Goal: Transaction & Acquisition: Purchase product/service

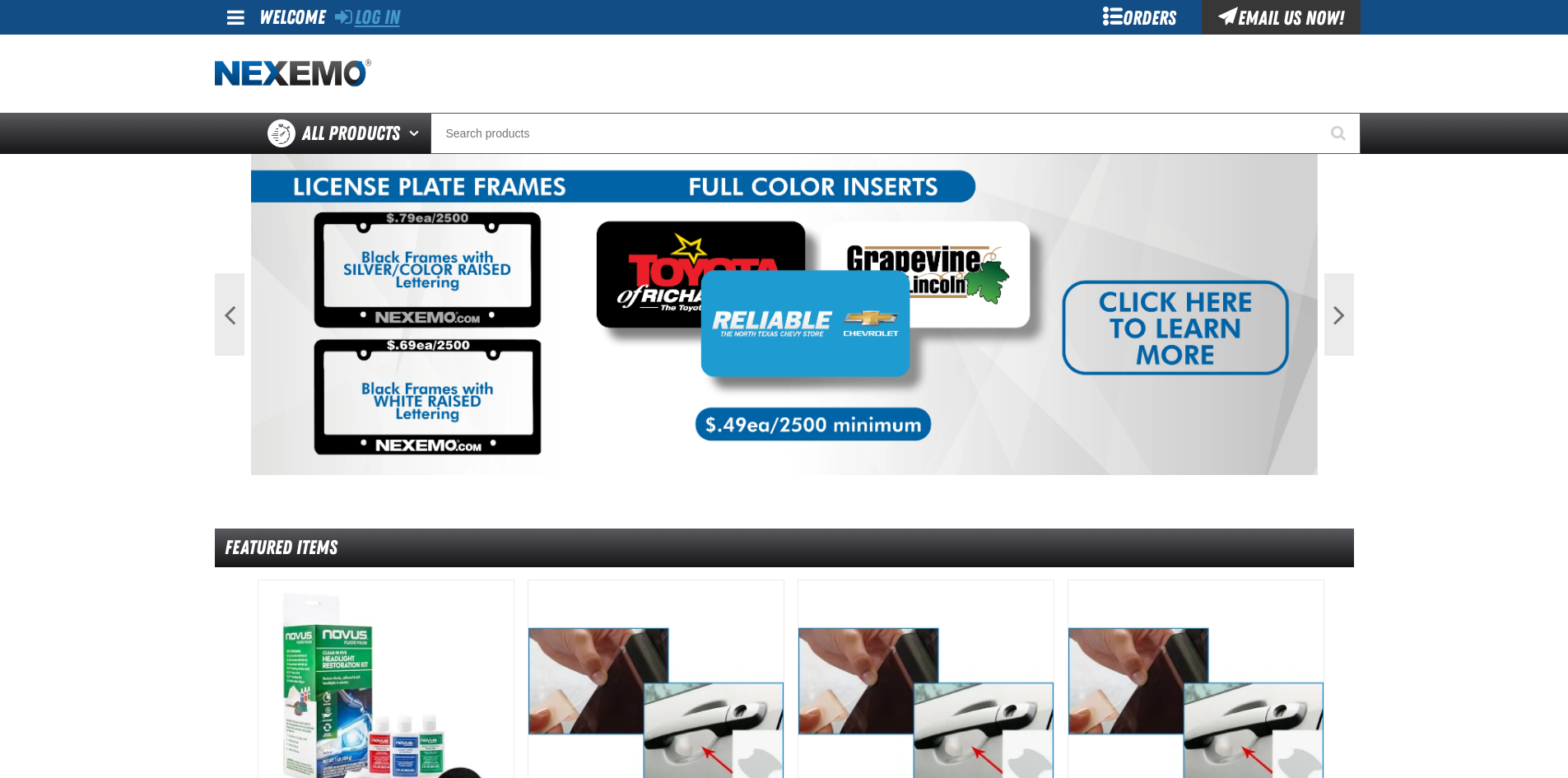
click at [400, 26] on link "Log In" at bounding box center [368, 16] width 65 height 23
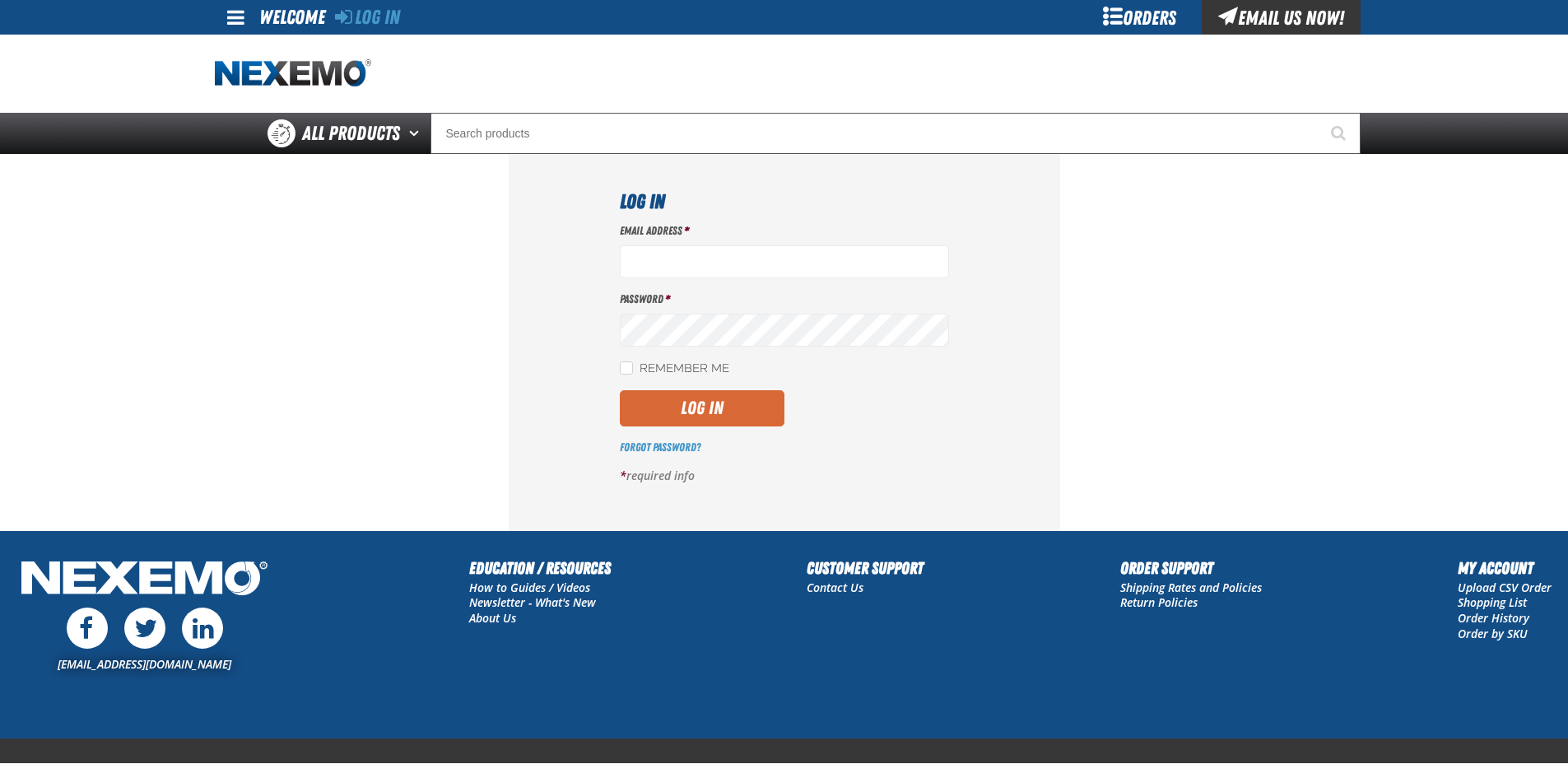
type input "lhernandez@vtaig.com"
click at [706, 405] on button "Log In" at bounding box center [702, 409] width 164 height 36
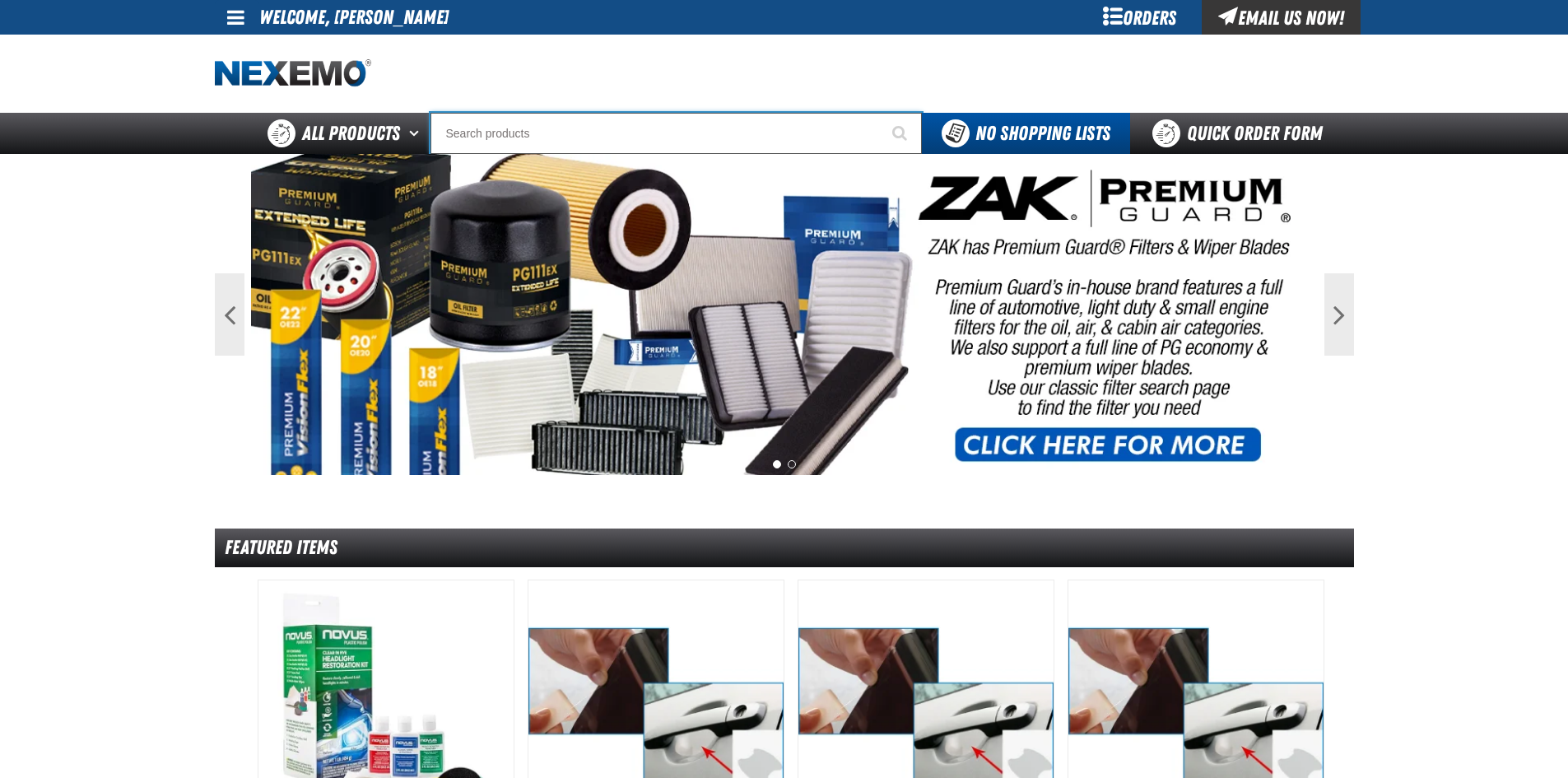
click at [636, 122] on input "Search" at bounding box center [676, 133] width 491 height 41
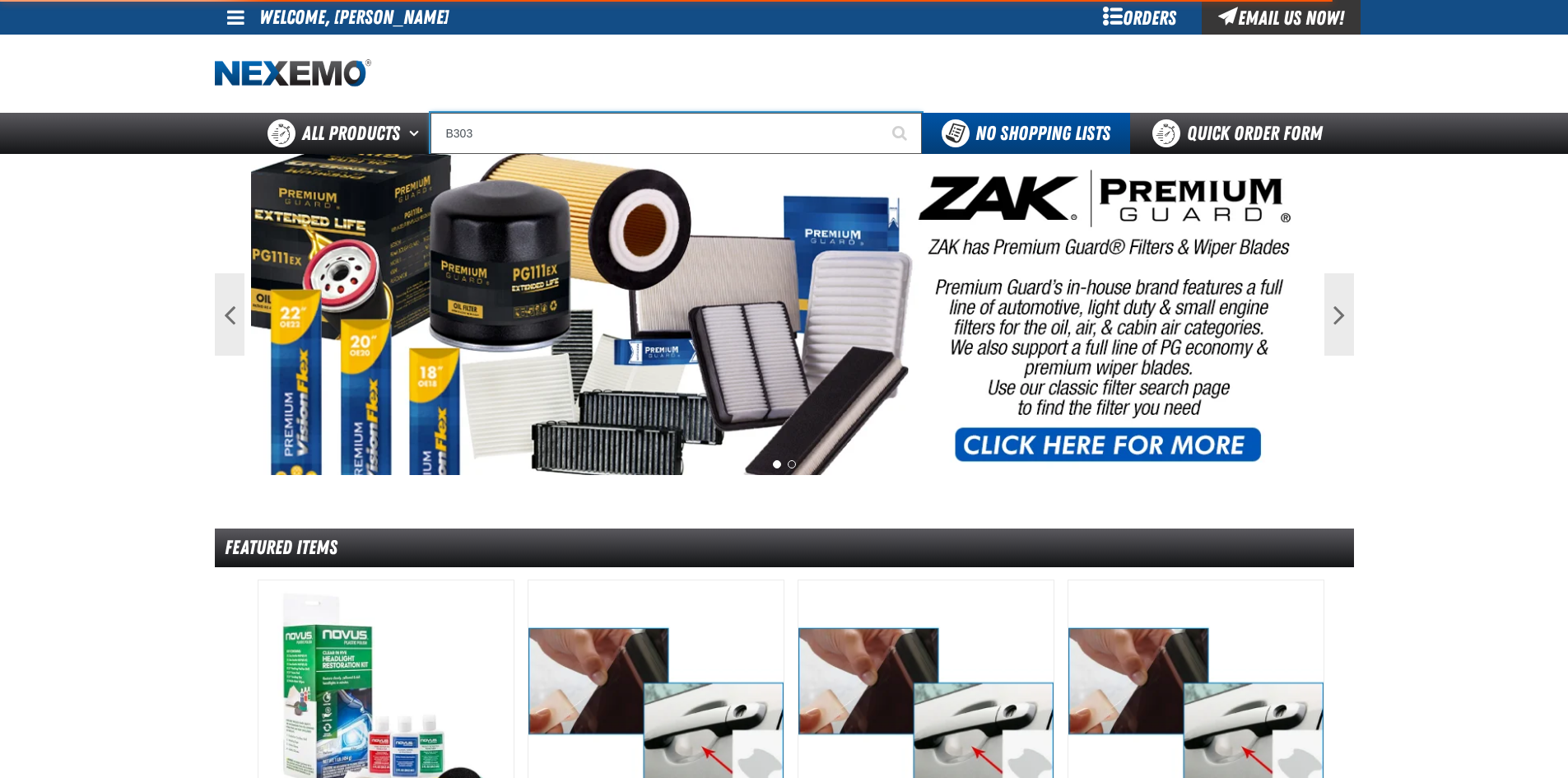
type input "B303"
click at [881, 113] on button "Start Searching" at bounding box center [901, 133] width 41 height 41
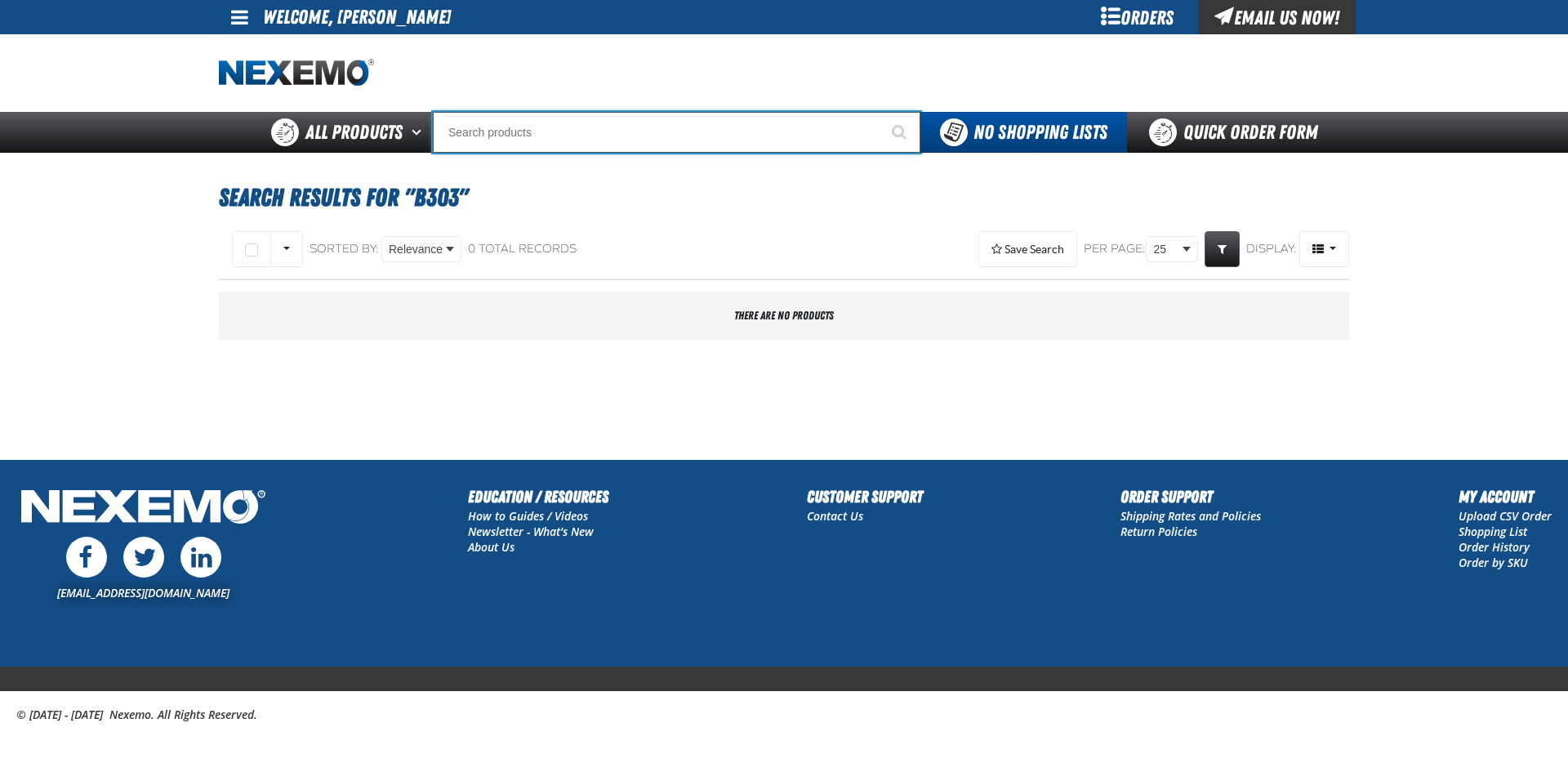
click at [631, 121] on input "Search" at bounding box center [675, 132] width 487 height 41
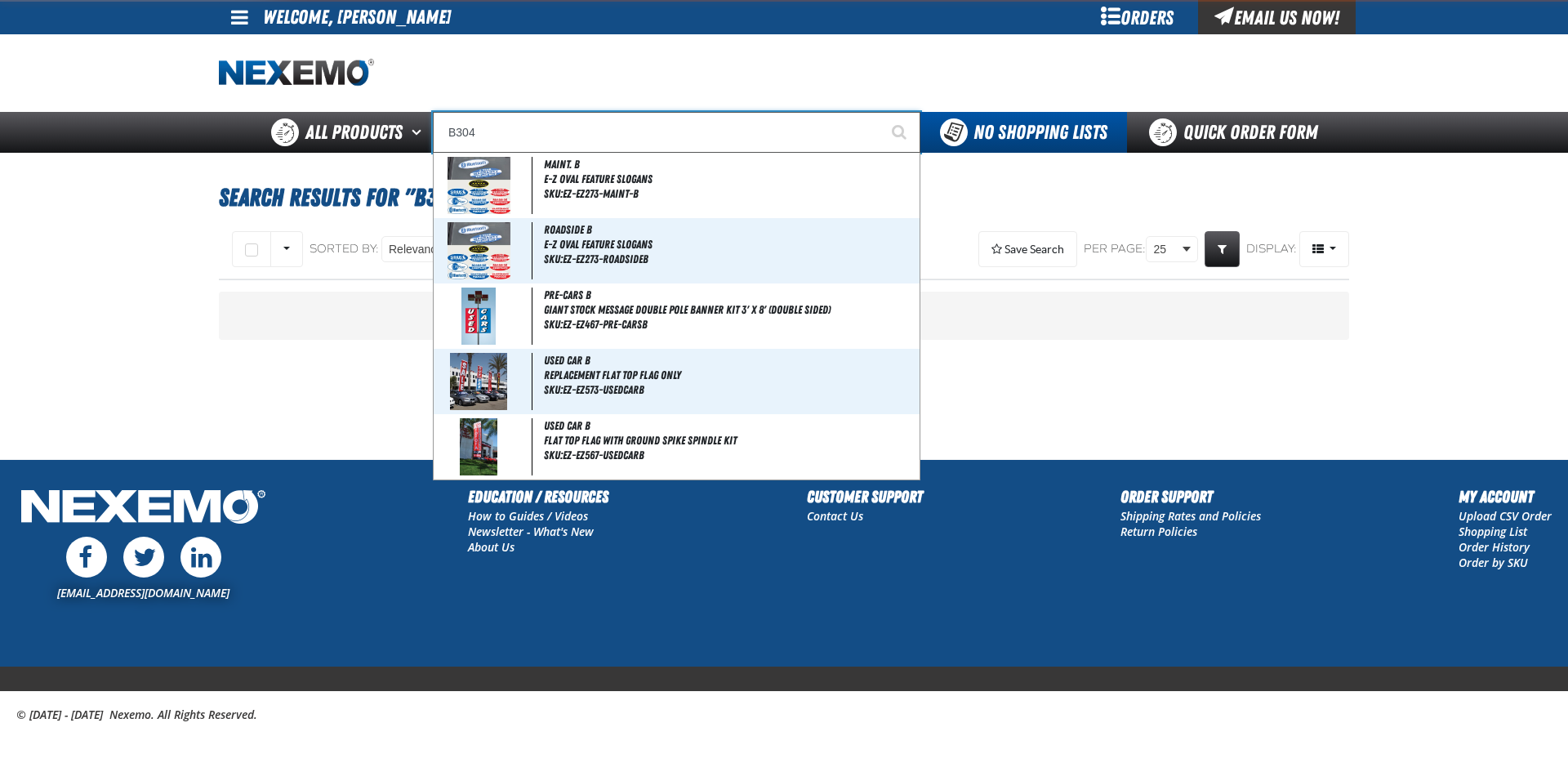
type input "B304"
click at [879, 112] on button "Start Searching" at bounding box center [899, 132] width 41 height 41
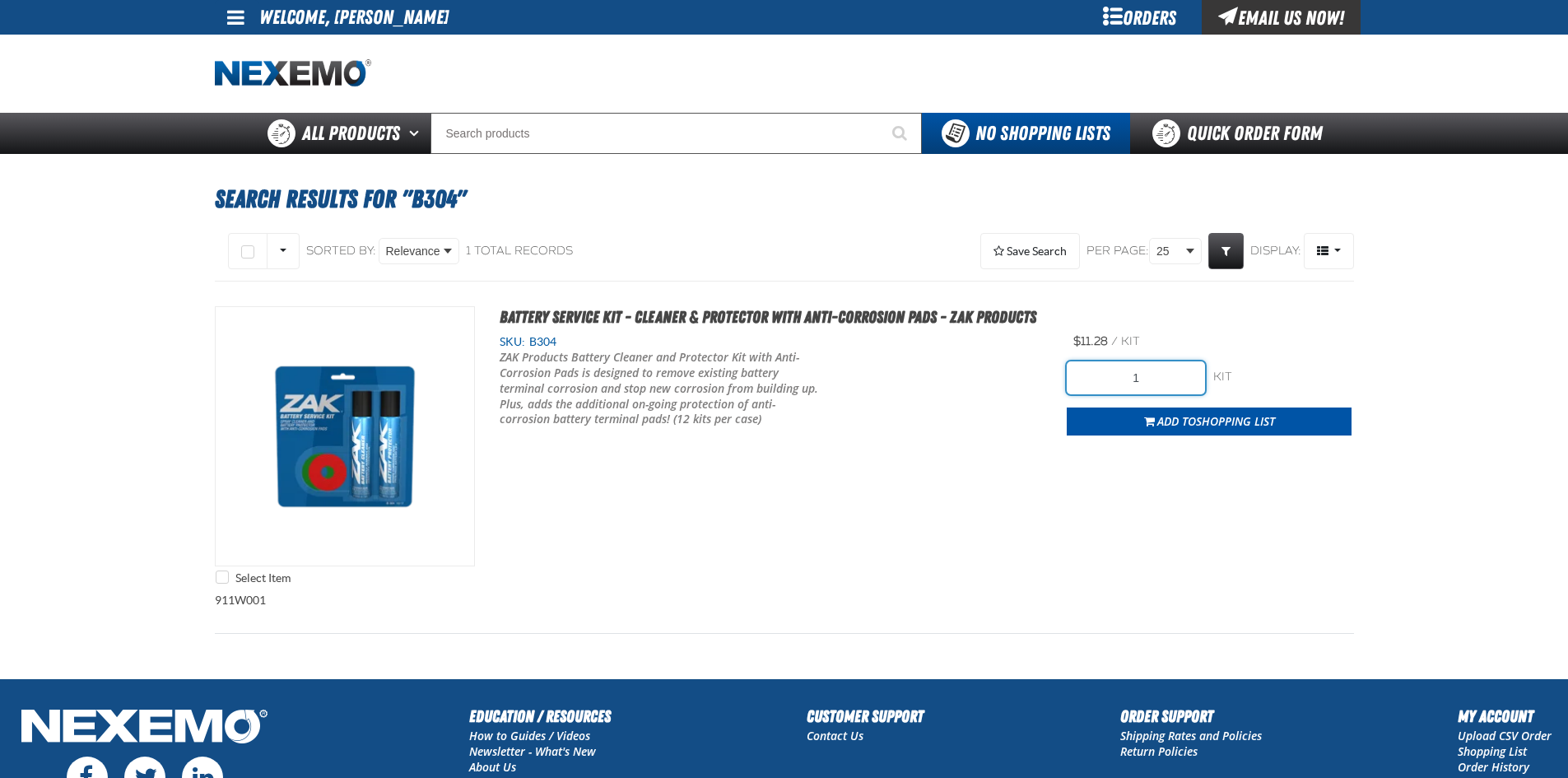
click at [1118, 369] on input "1" at bounding box center [1136, 378] width 138 height 33
type input "96"
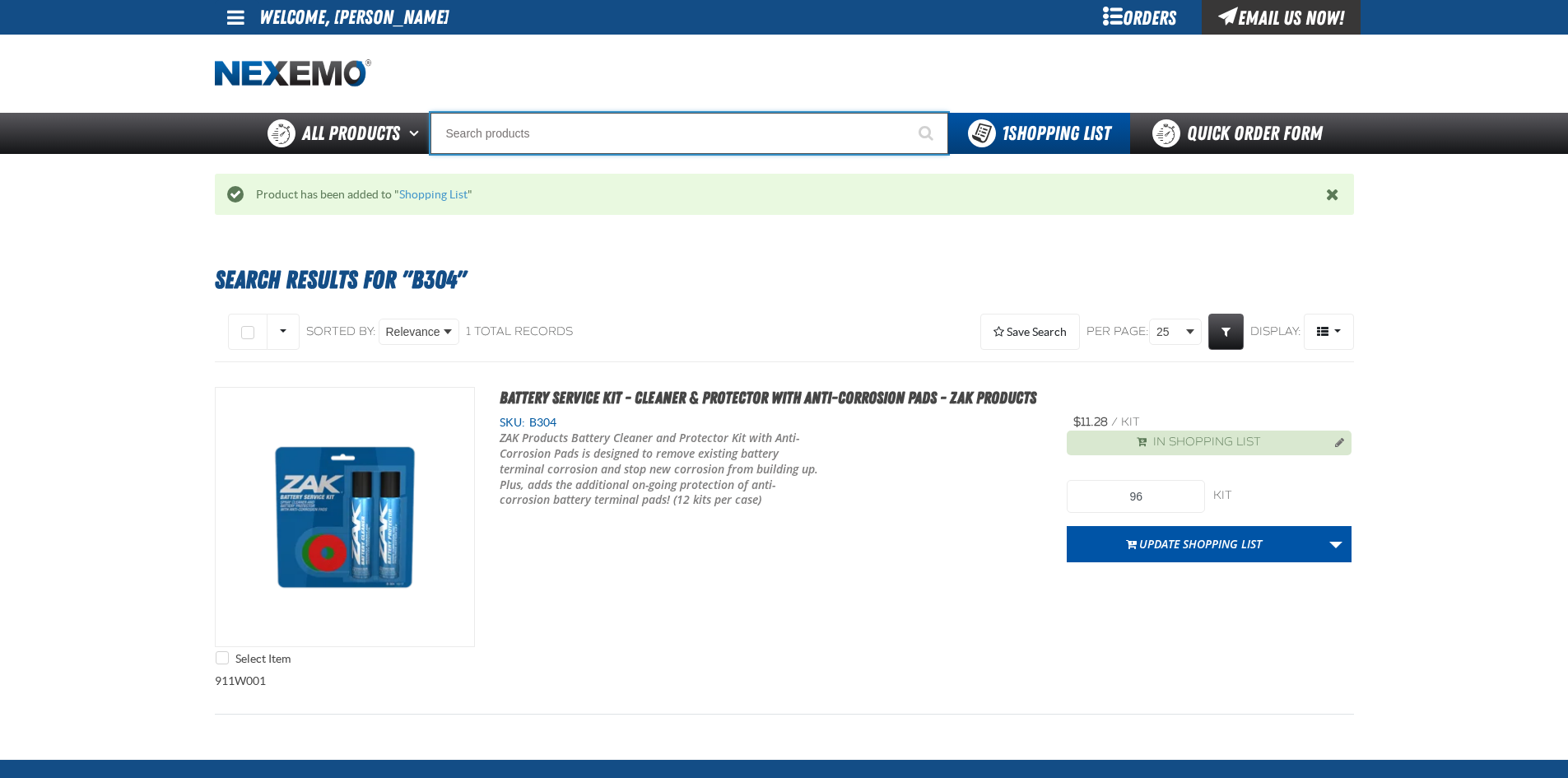
drag, startPoint x: 665, startPoint y: 150, endPoint x: 656, endPoint y: 139, distance: 14.2
click at [665, 149] on input "Search" at bounding box center [689, 133] width 518 height 41
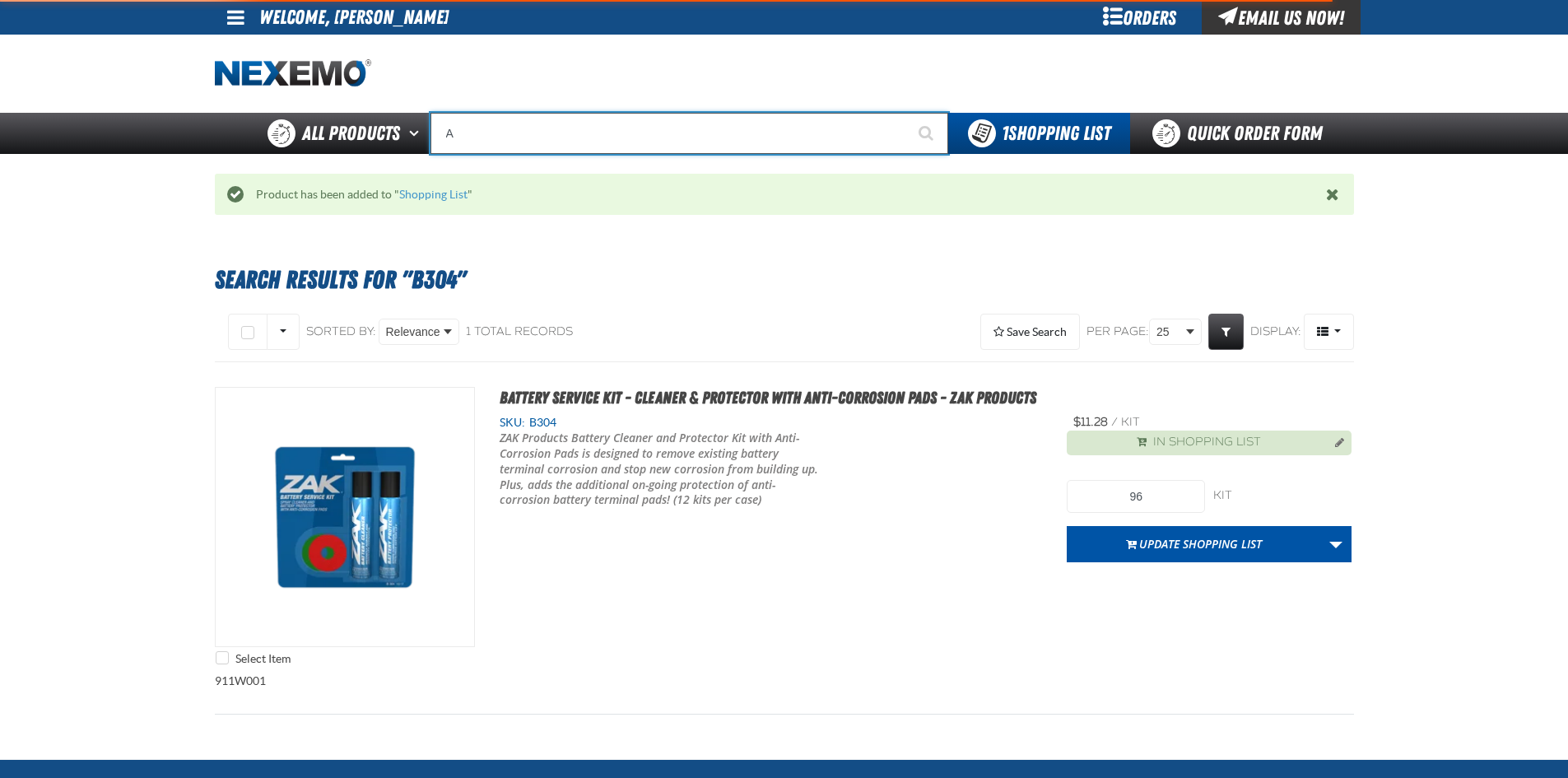
type input "AC"
type input "AC Power Booster - ZAK Products"
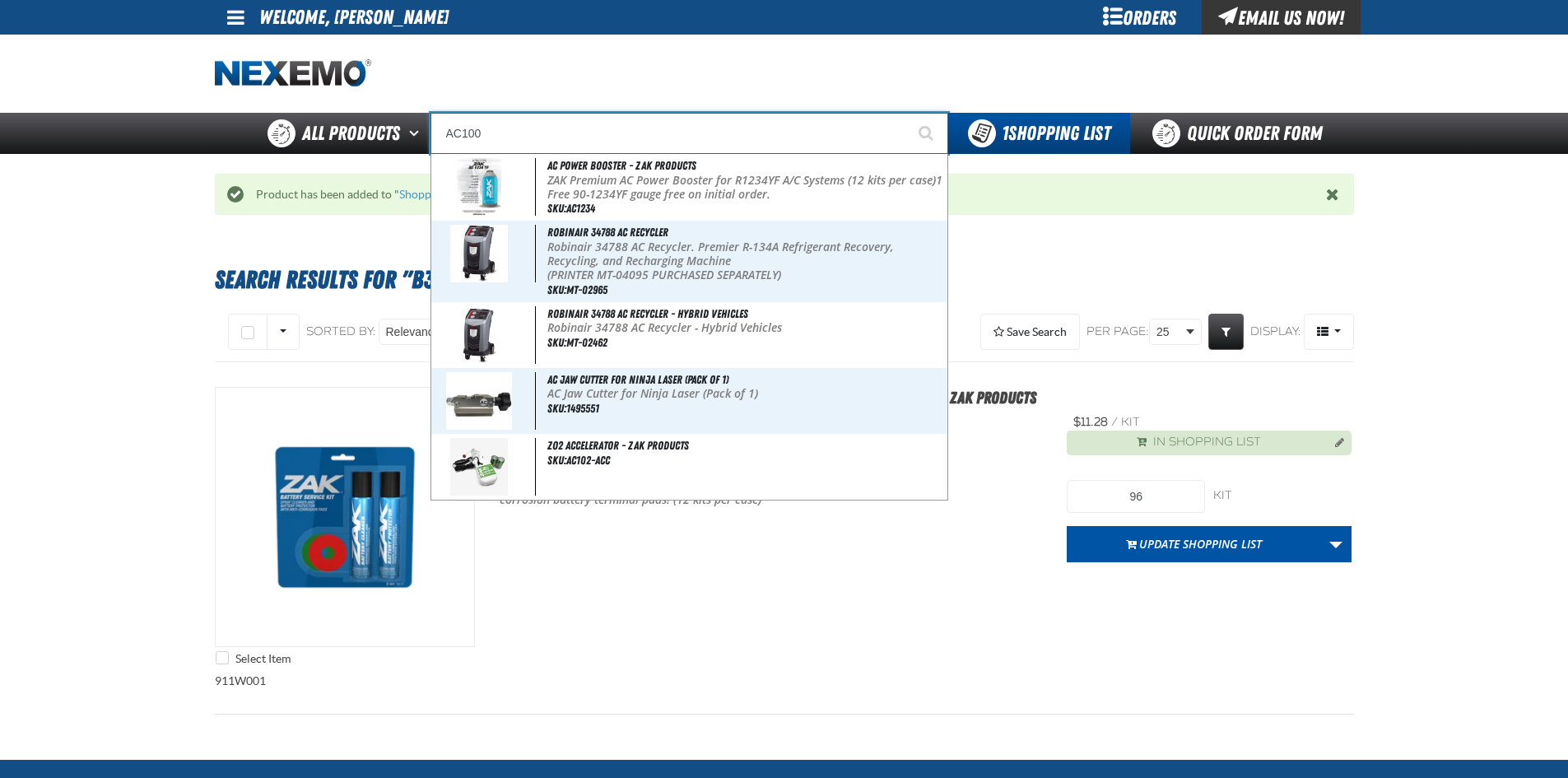
type input "AC100"
click at [907, 113] on button "Start Searching" at bounding box center [927, 133] width 41 height 41
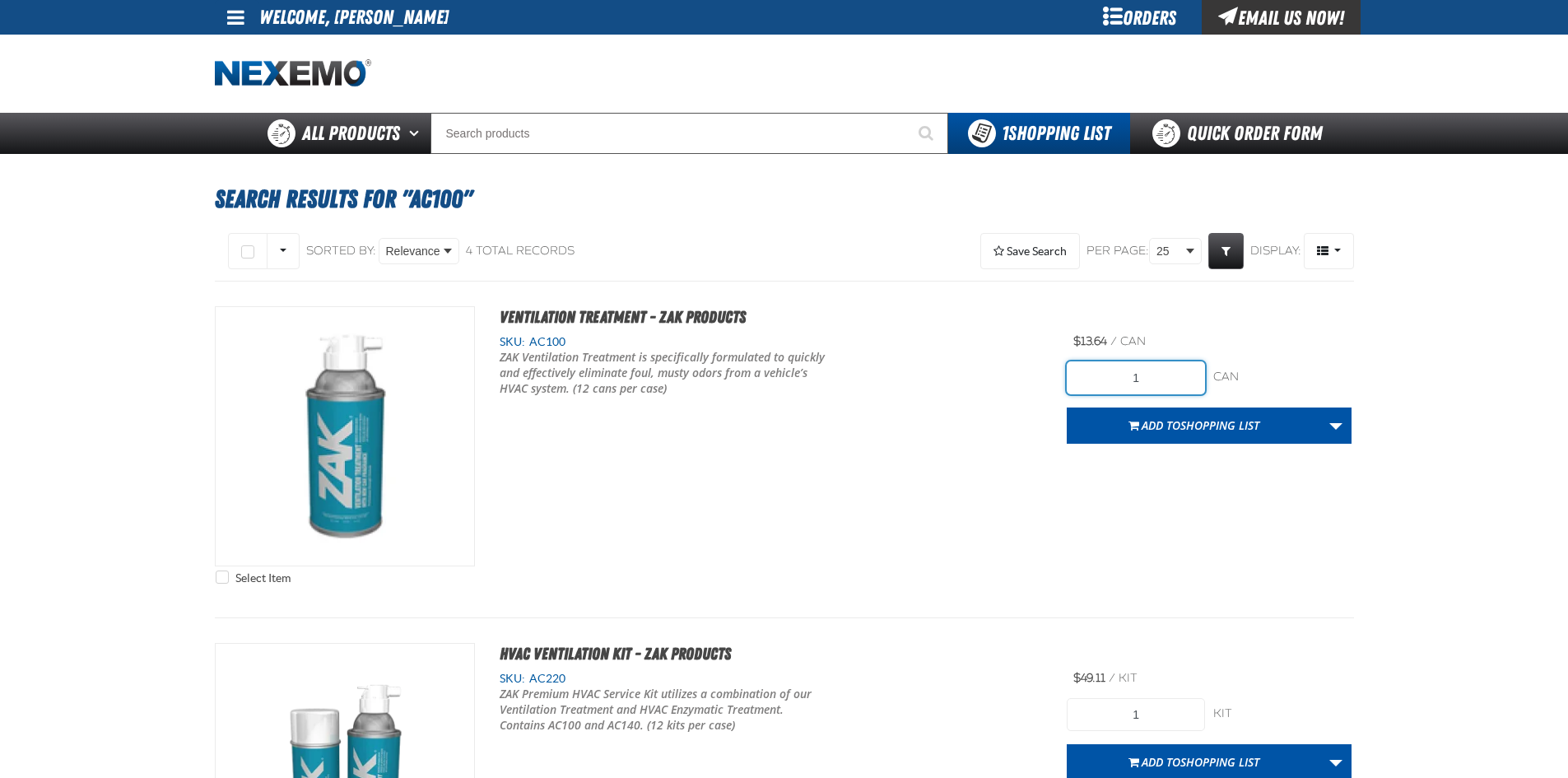
click at [1168, 378] on input "1" at bounding box center [1136, 378] width 138 height 33
type input "60"
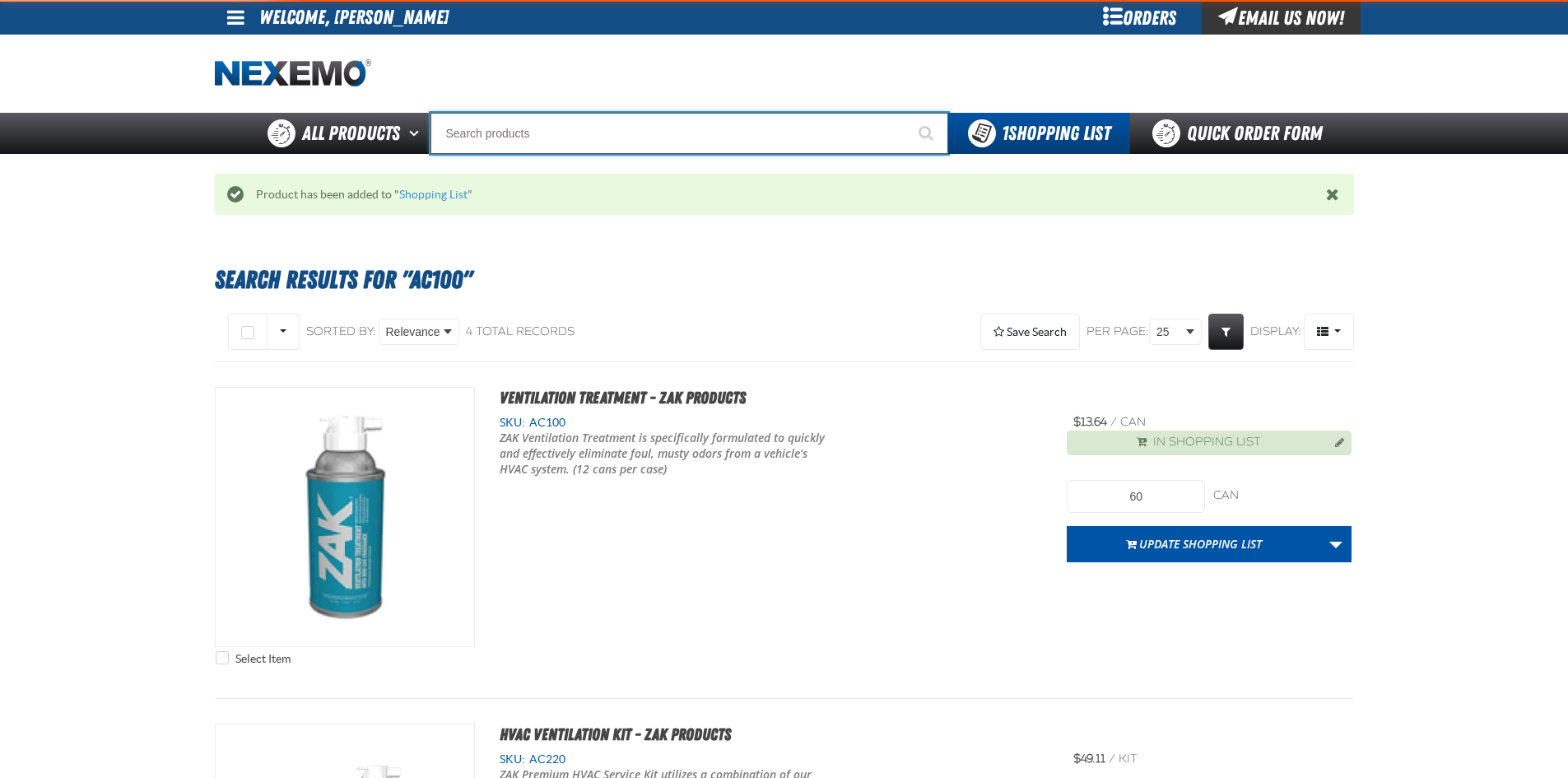
click at [572, 130] on input "Search" at bounding box center [689, 133] width 518 height 41
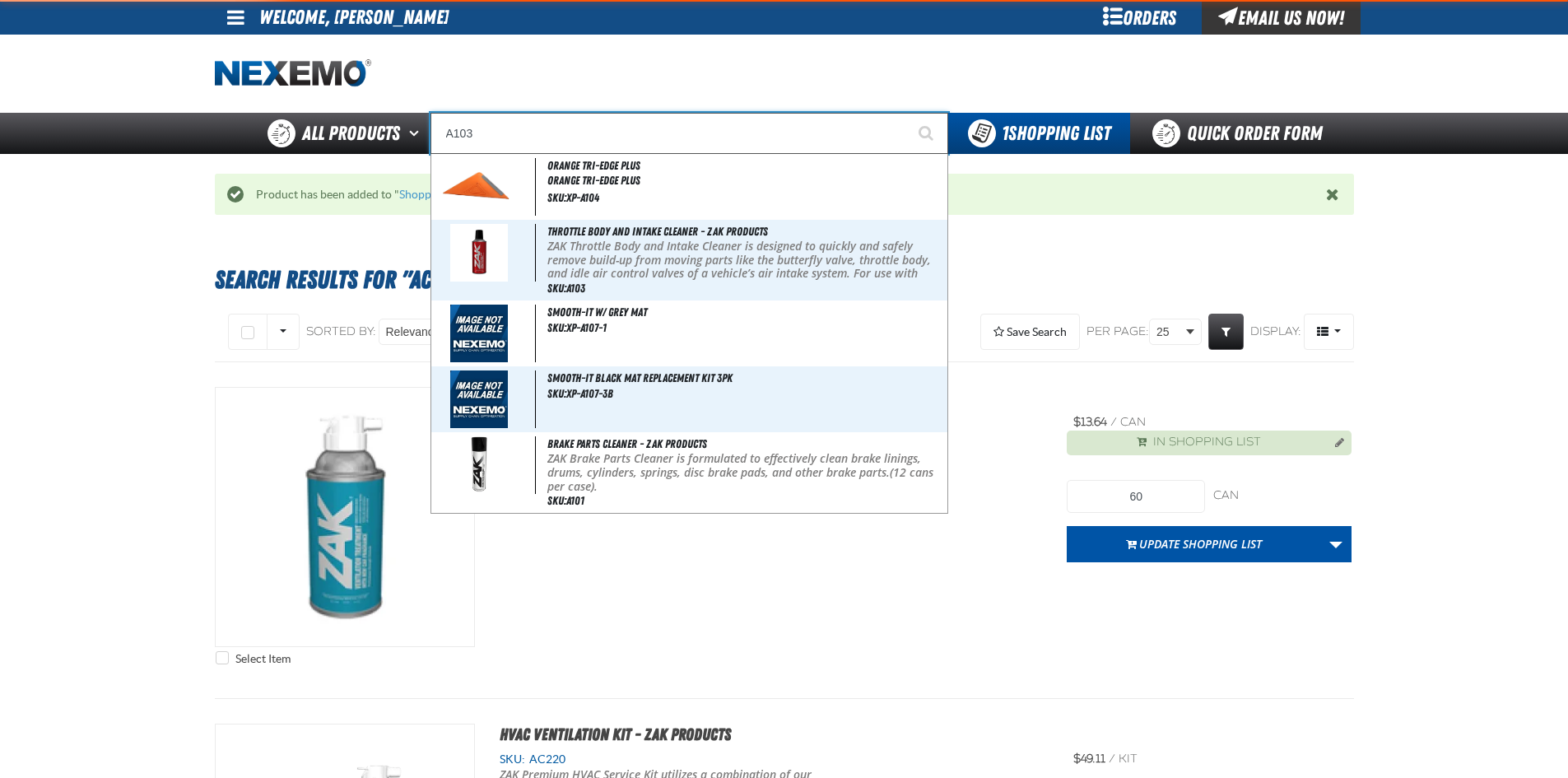
type input "A103"
click at [907, 113] on button "Start Searching" at bounding box center [927, 133] width 41 height 41
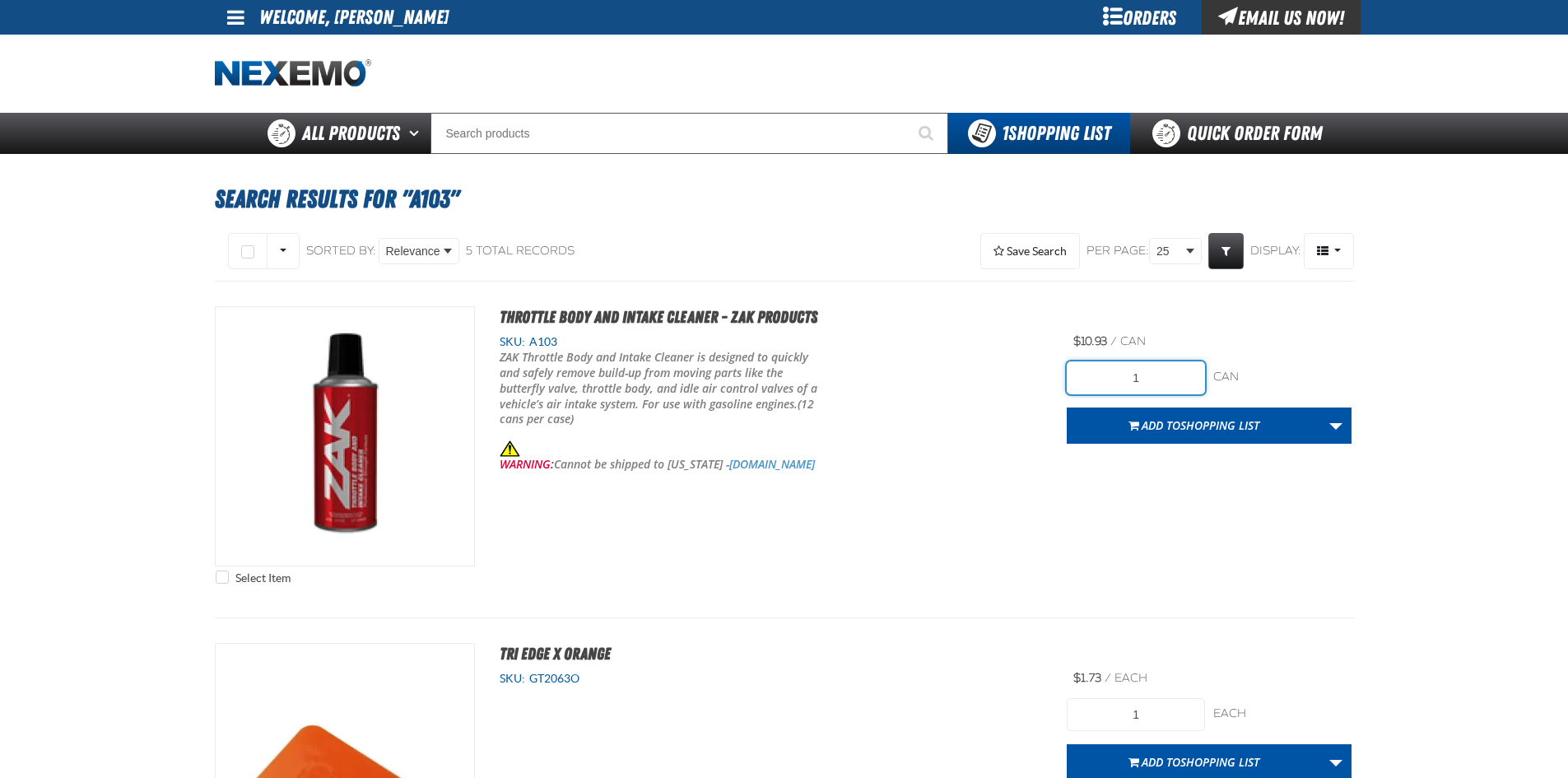
click at [1163, 382] on input "1" at bounding box center [1136, 378] width 138 height 33
type input "72"
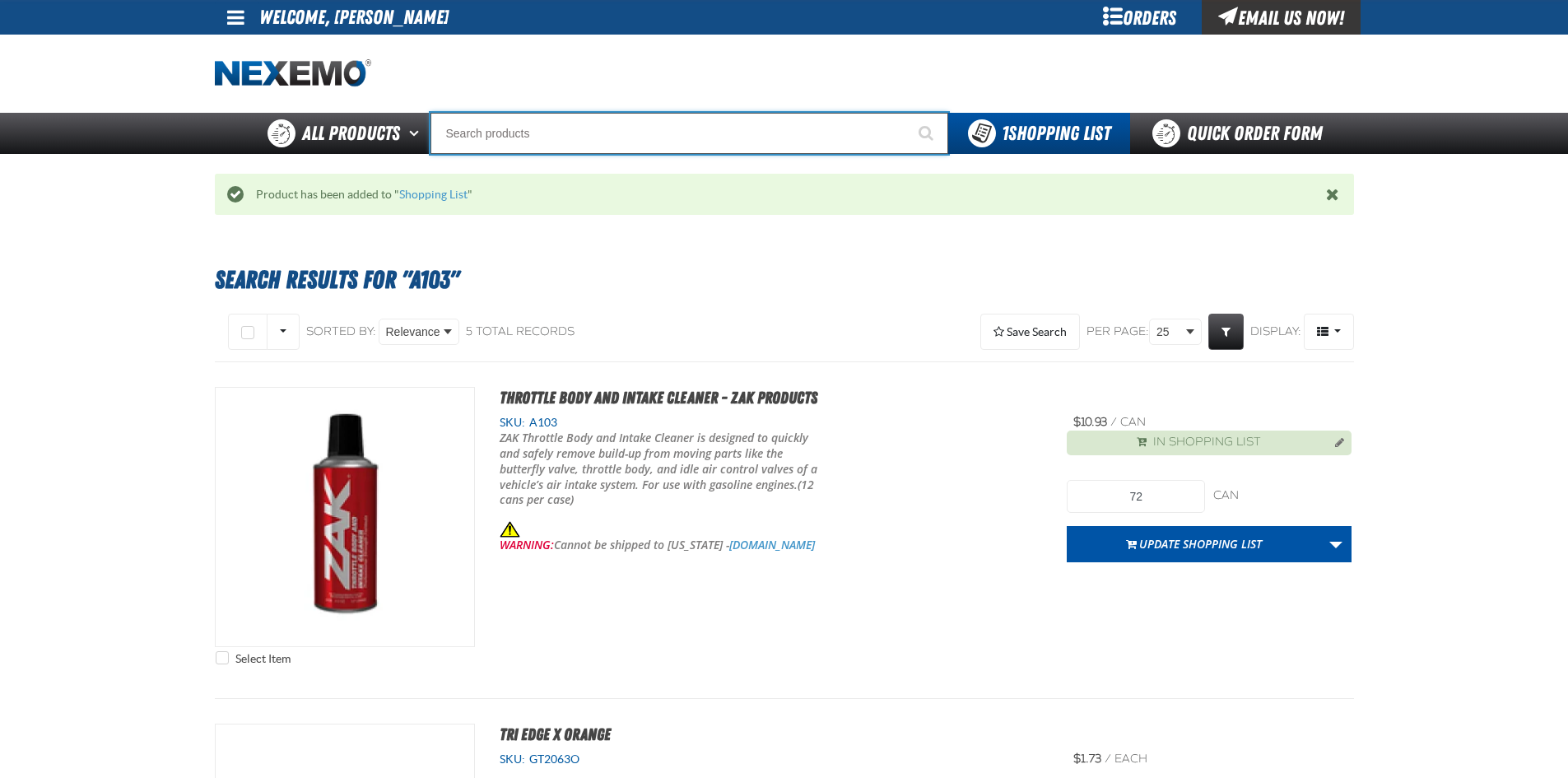
click at [490, 118] on input "Search" at bounding box center [689, 133] width 518 height 41
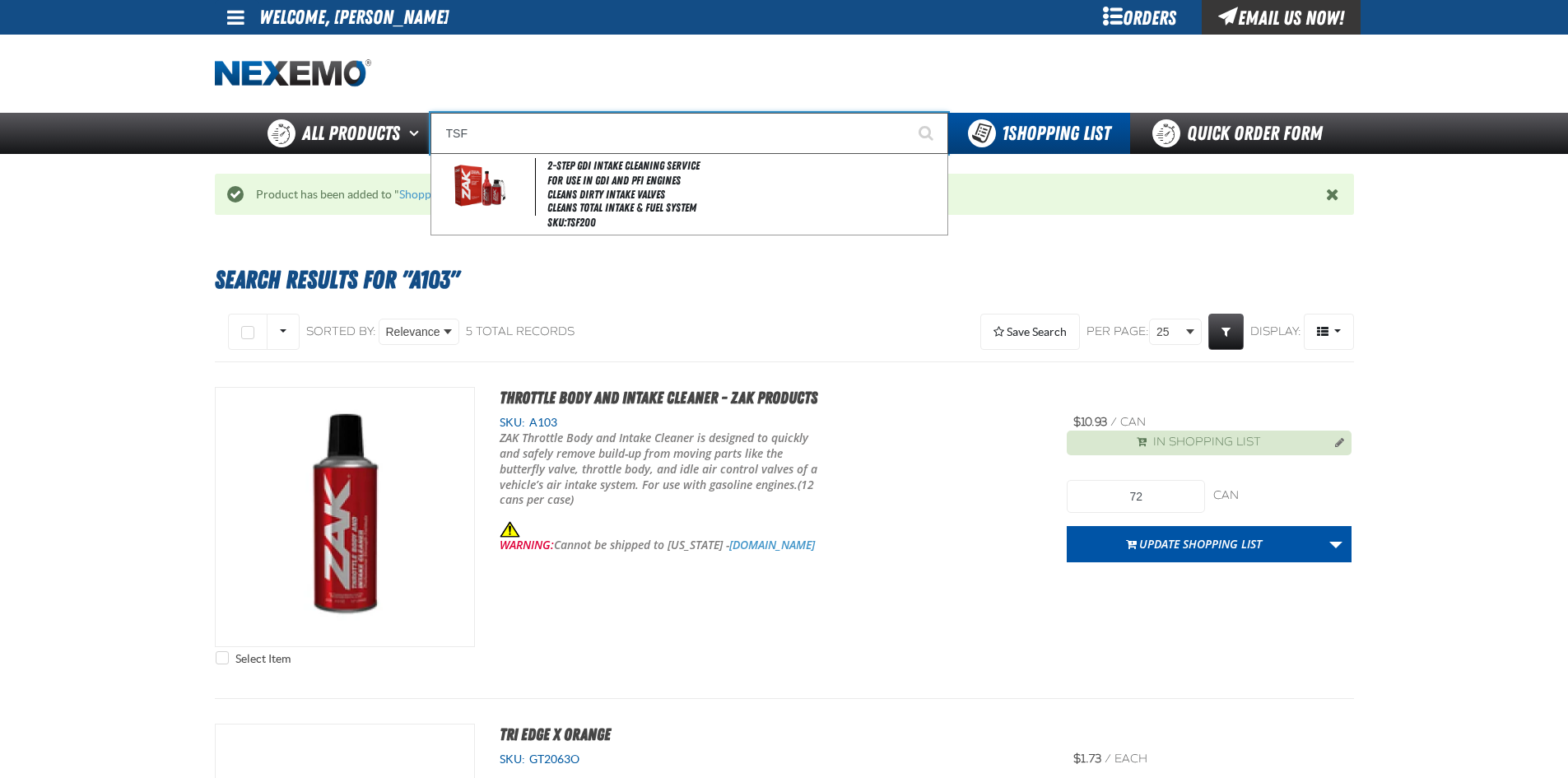
type input "2-Step GDI Intake Cleaning Service"
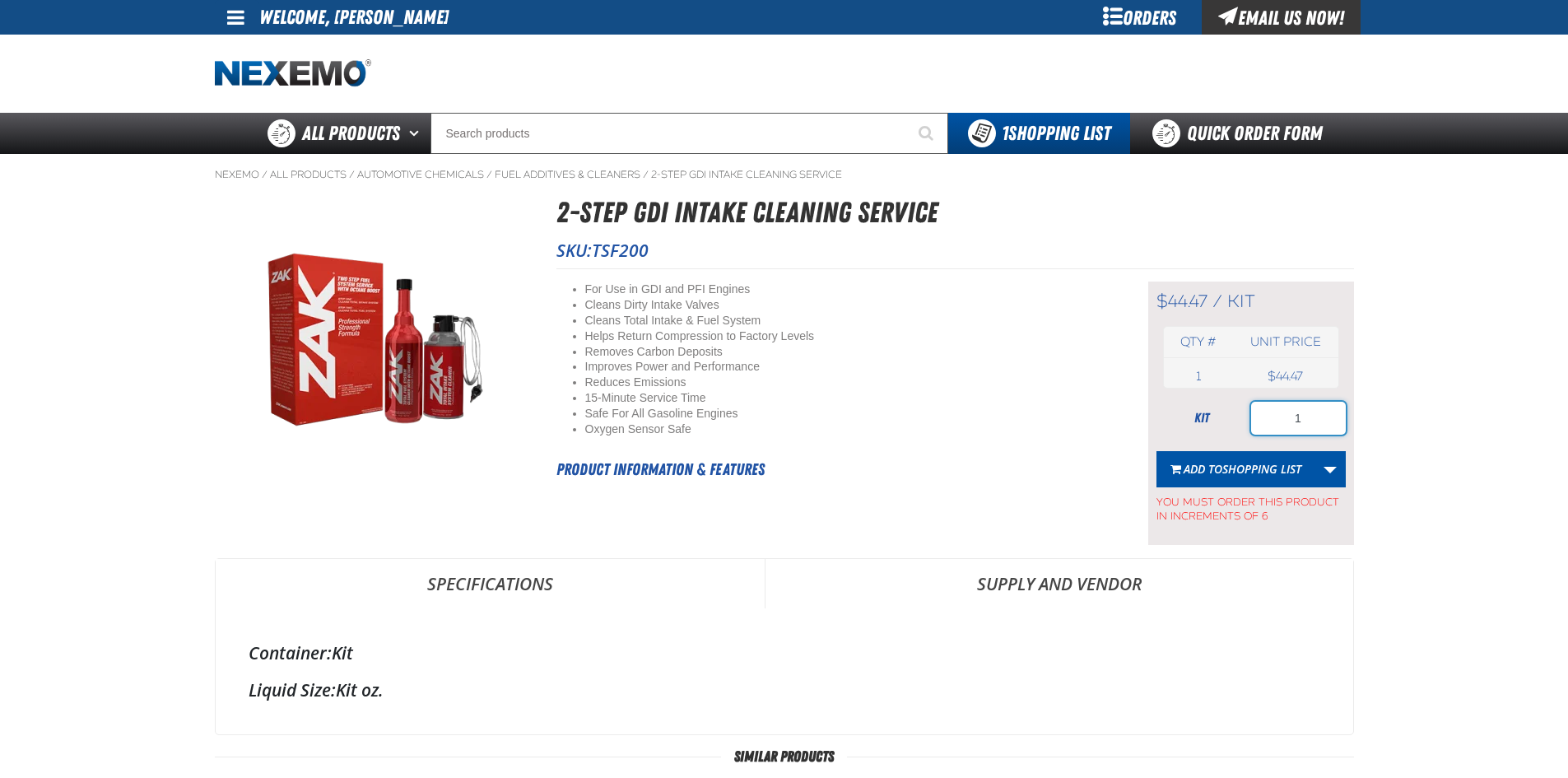
click at [1279, 426] on input "1" at bounding box center [1298, 418] width 94 height 33
type input "36"
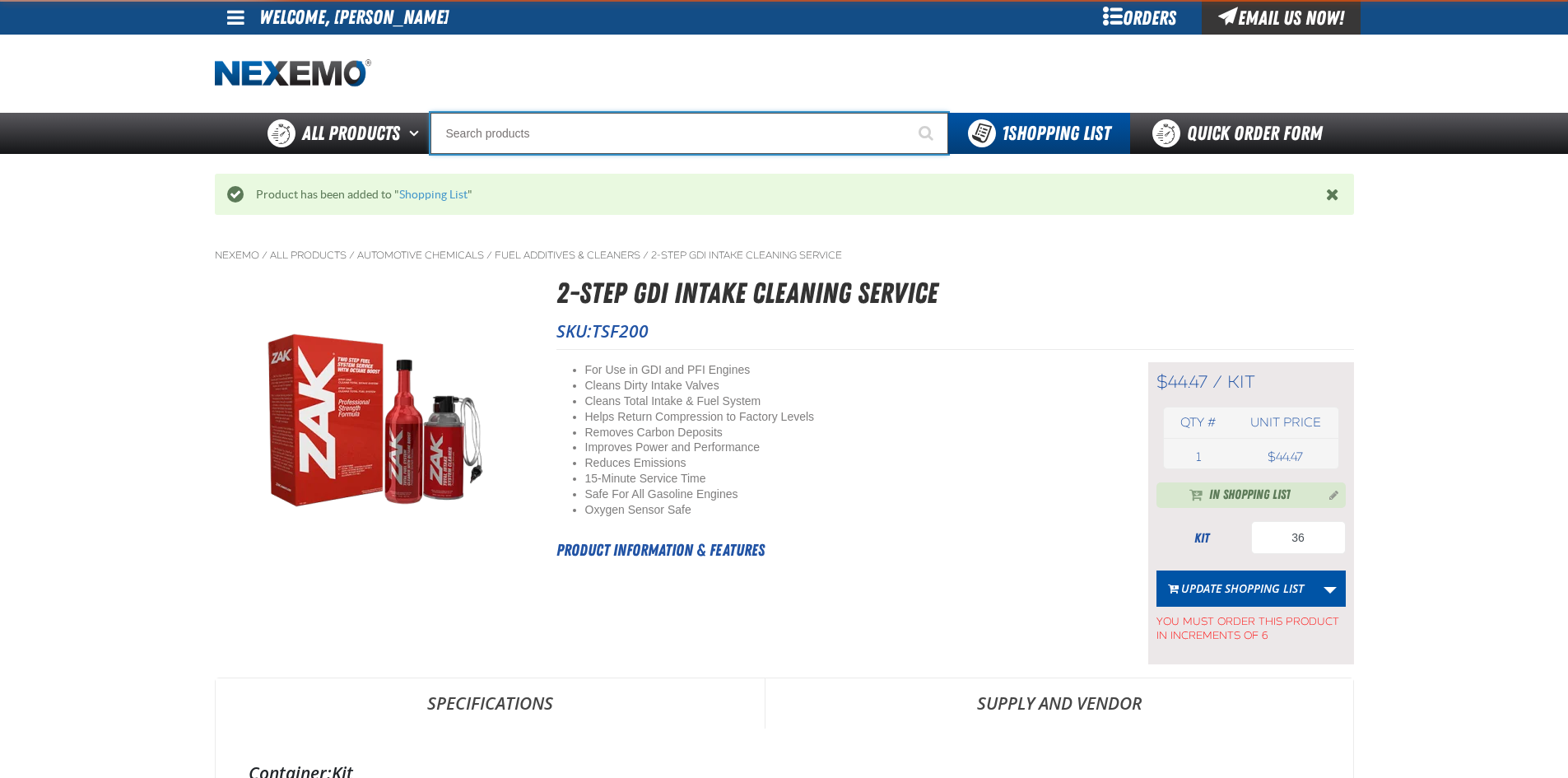
click at [613, 142] on input "Search" at bounding box center [689, 133] width 518 height 41
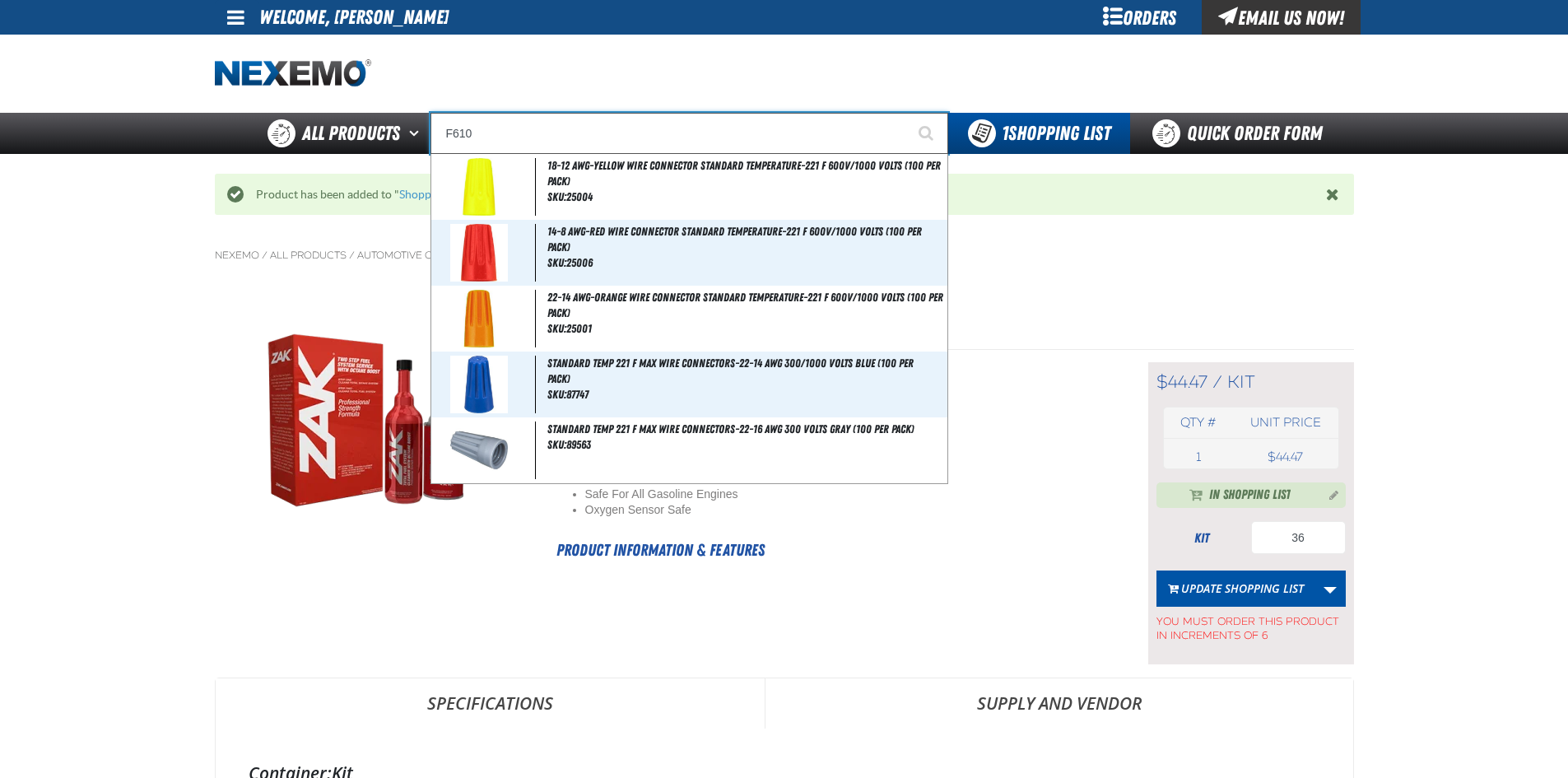
type input "F610"
click at [907, 113] on button "Start Searching" at bounding box center [927, 133] width 41 height 41
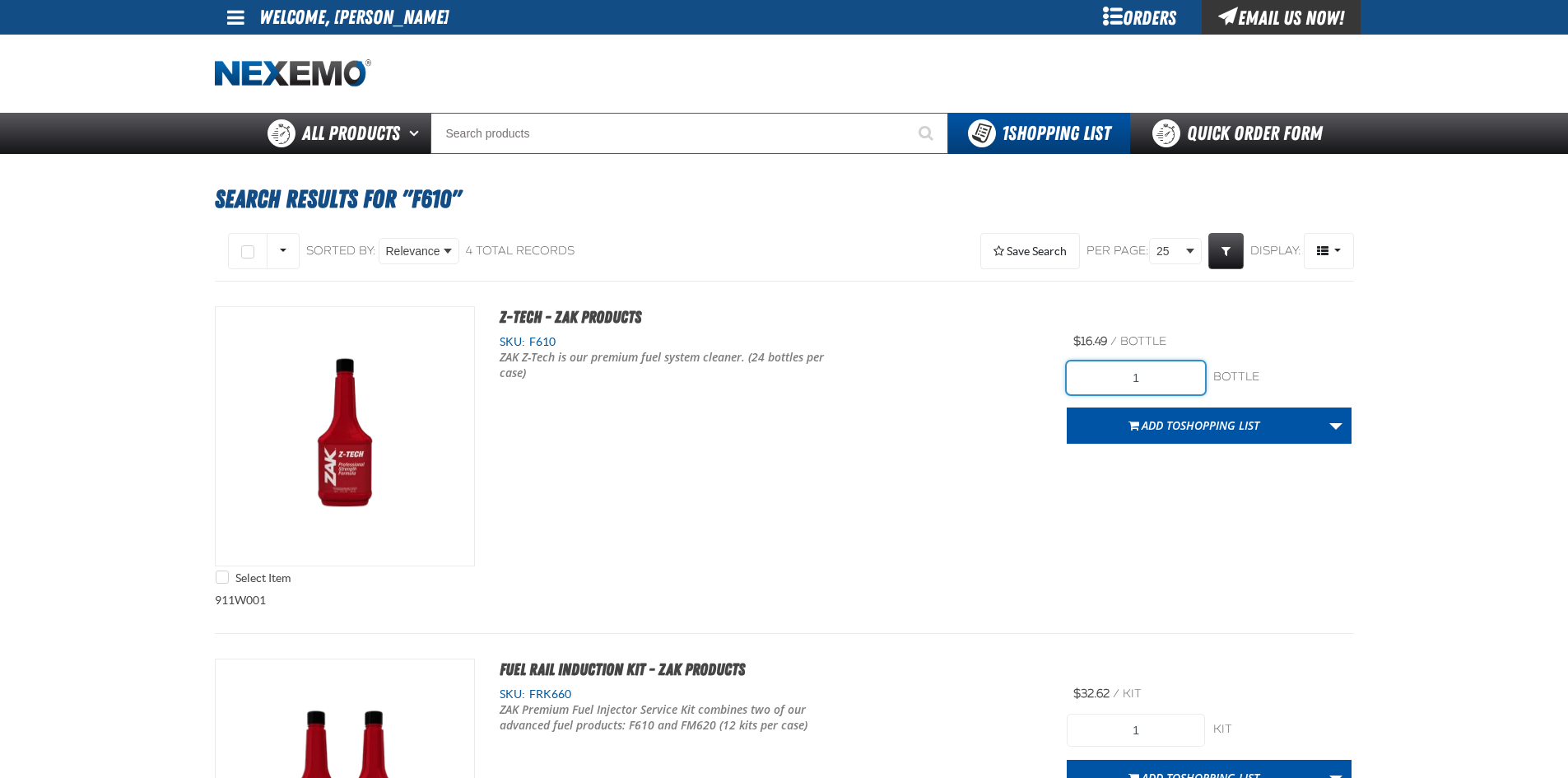
click at [1152, 380] on input "1" at bounding box center [1136, 378] width 138 height 33
type input "72"
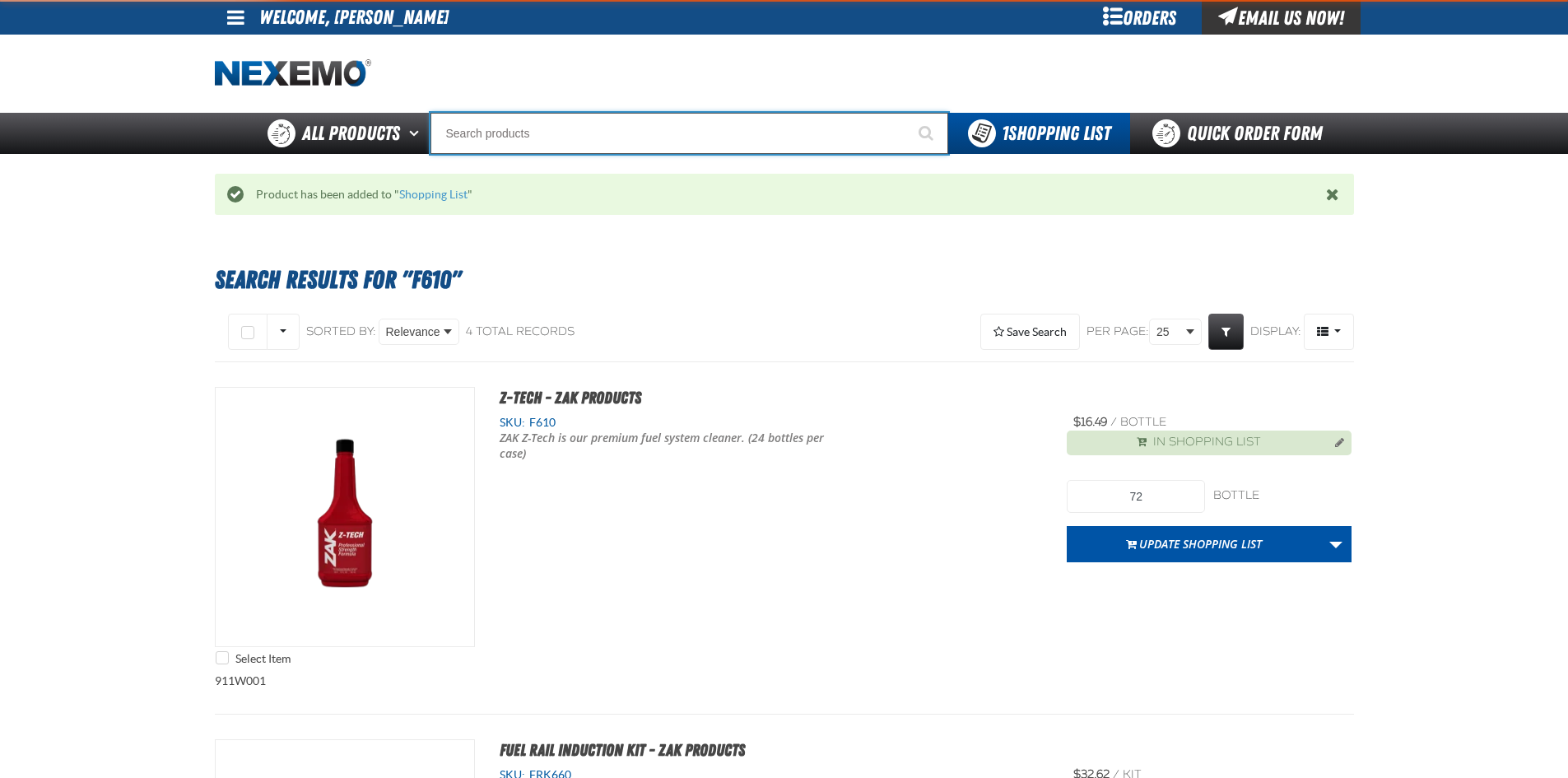
click at [525, 139] on input "Search" at bounding box center [689, 133] width 518 height 41
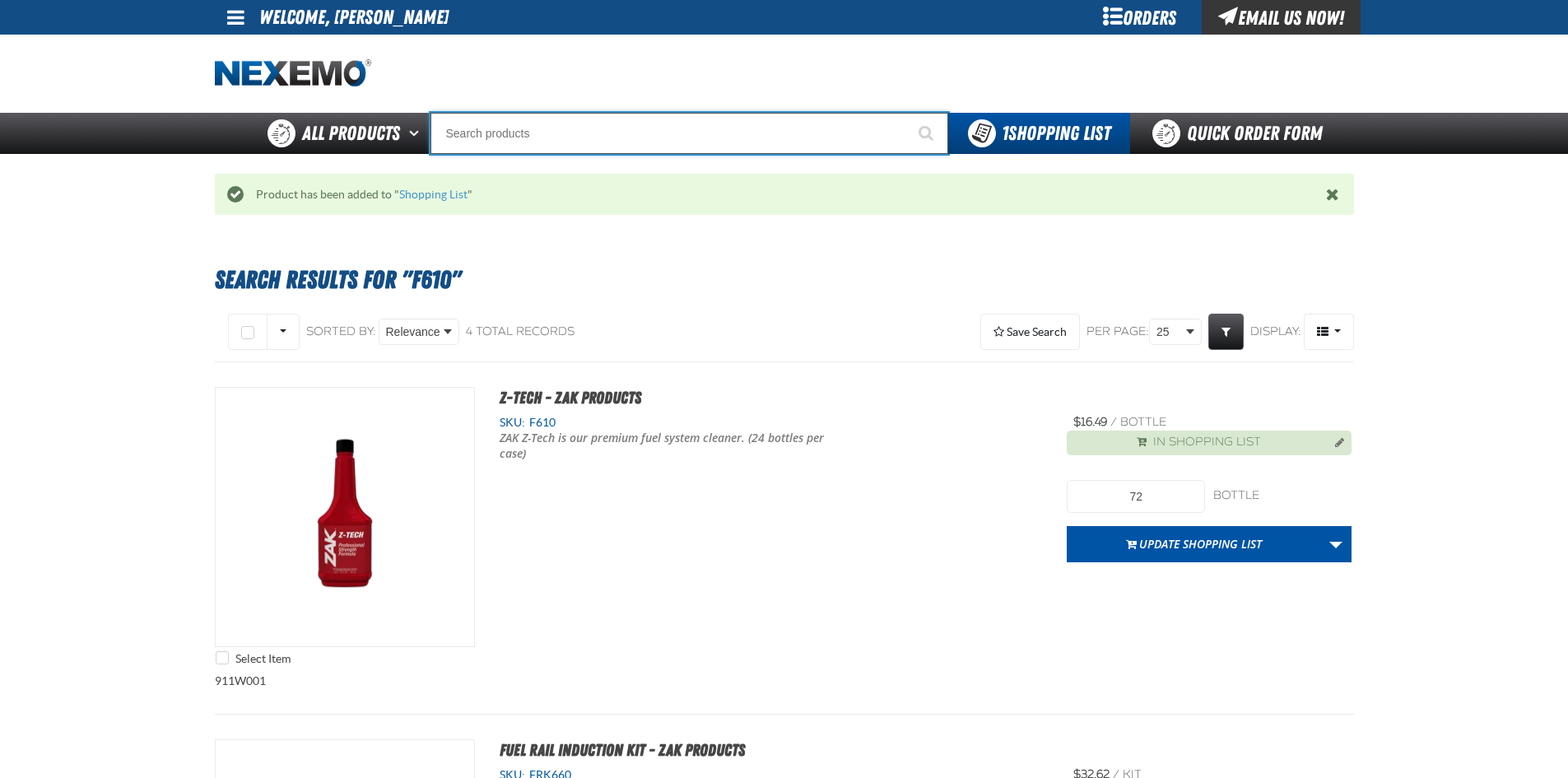
type input "R"
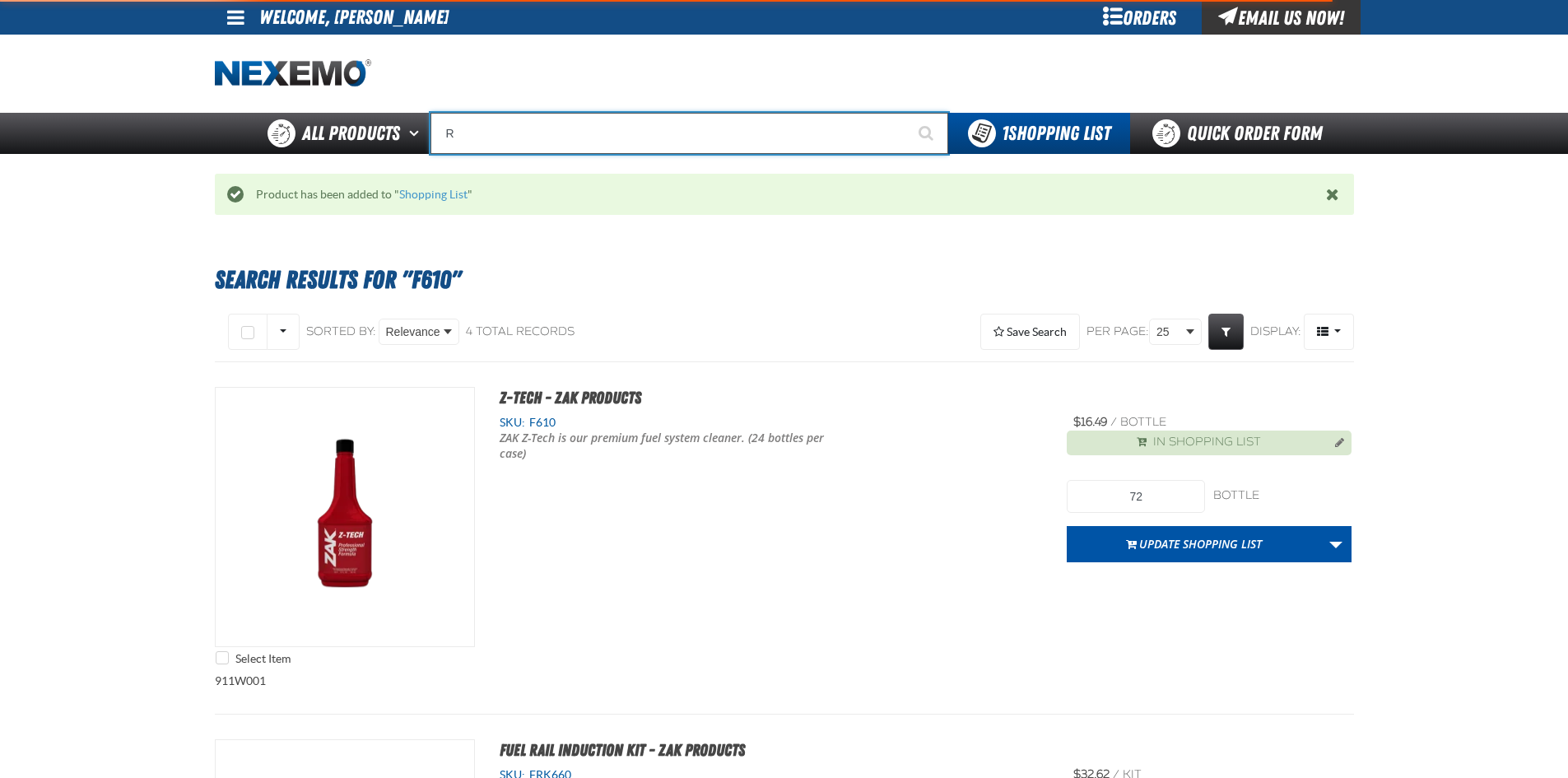
type input "ROADSIDE R"
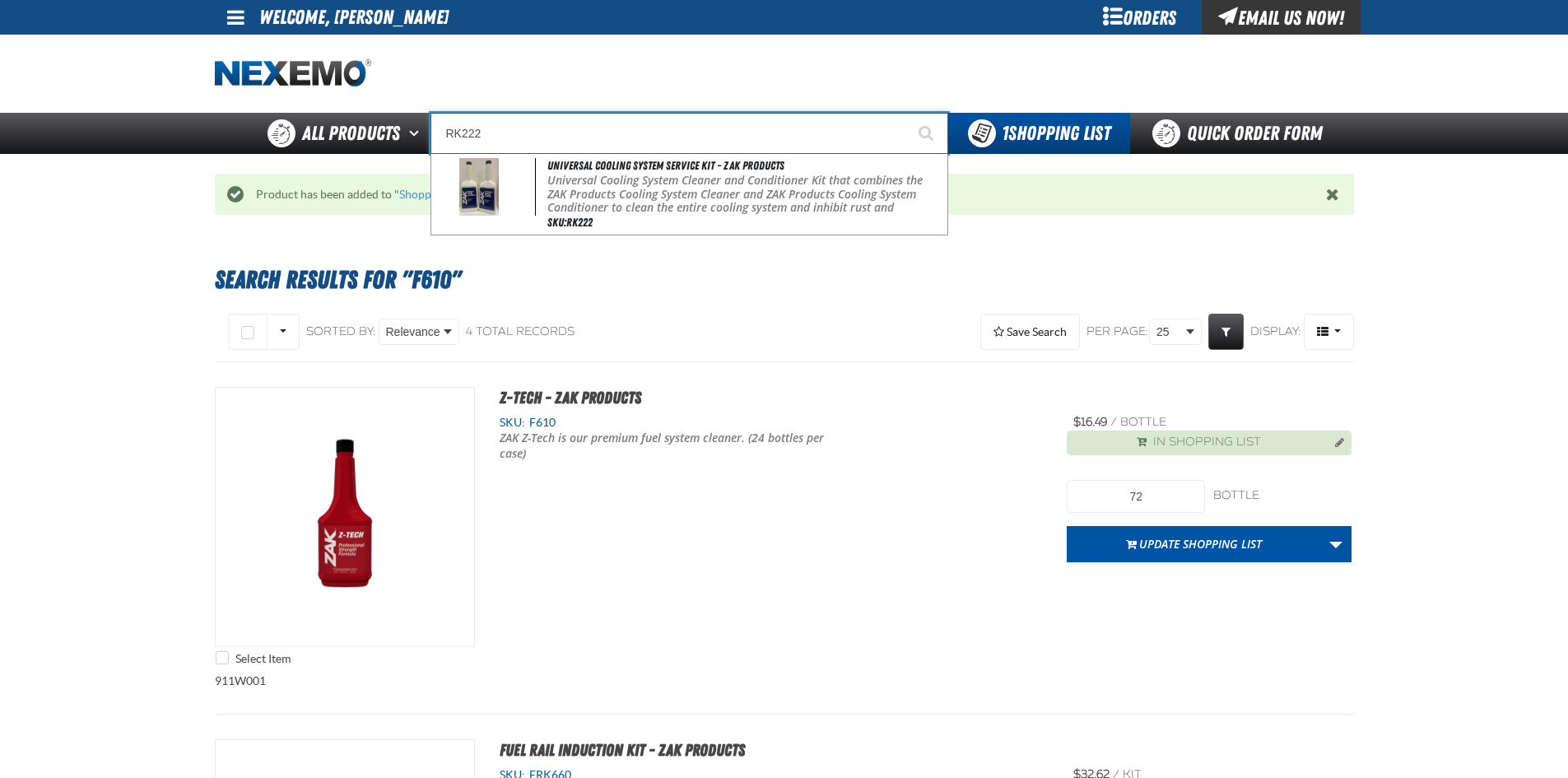
type input "RK222"
click at [907, 113] on button "Start Searching" at bounding box center [927, 133] width 41 height 41
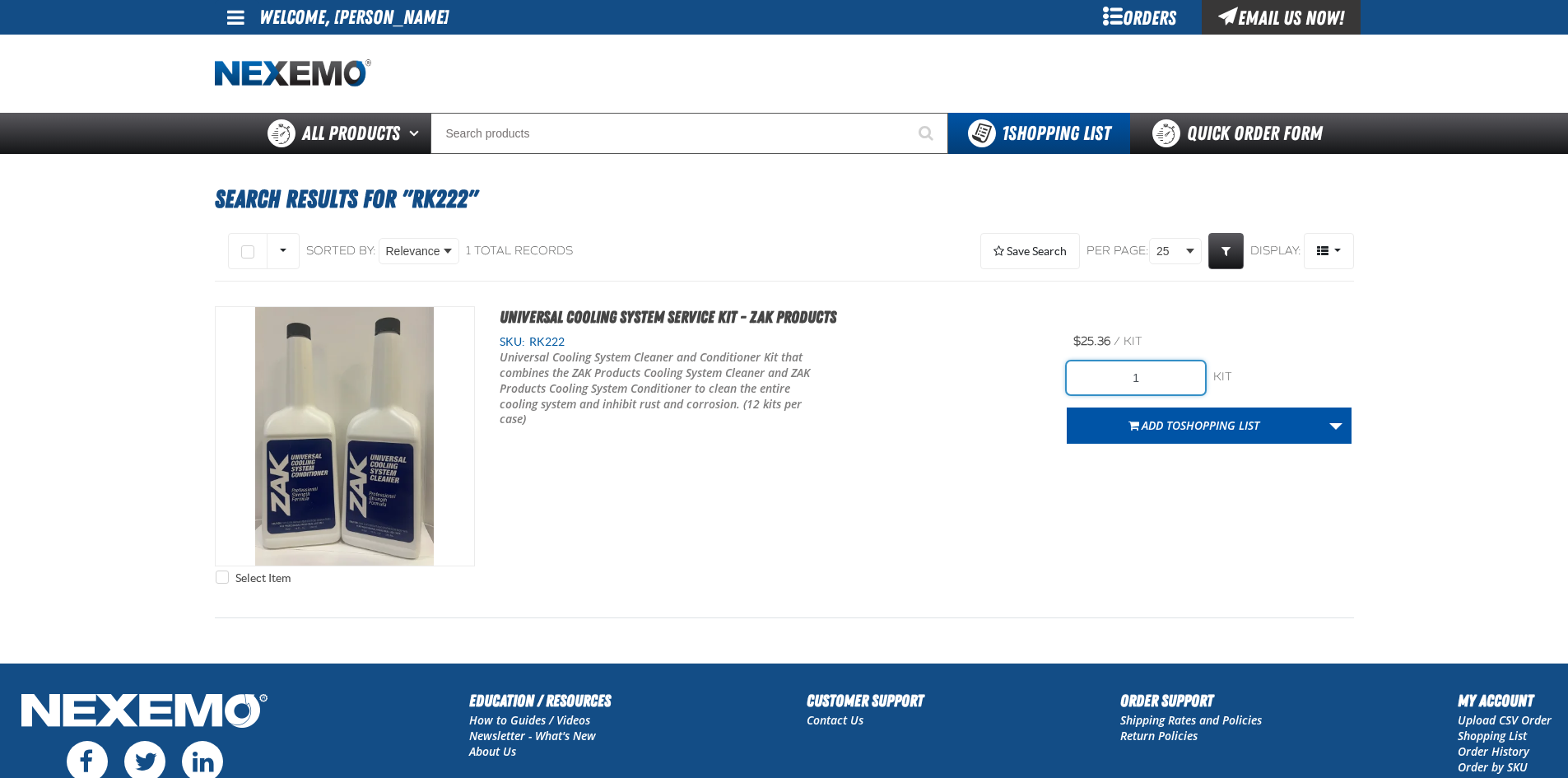
click at [1164, 386] on input "1" at bounding box center [1136, 378] width 138 height 33
type input "36"
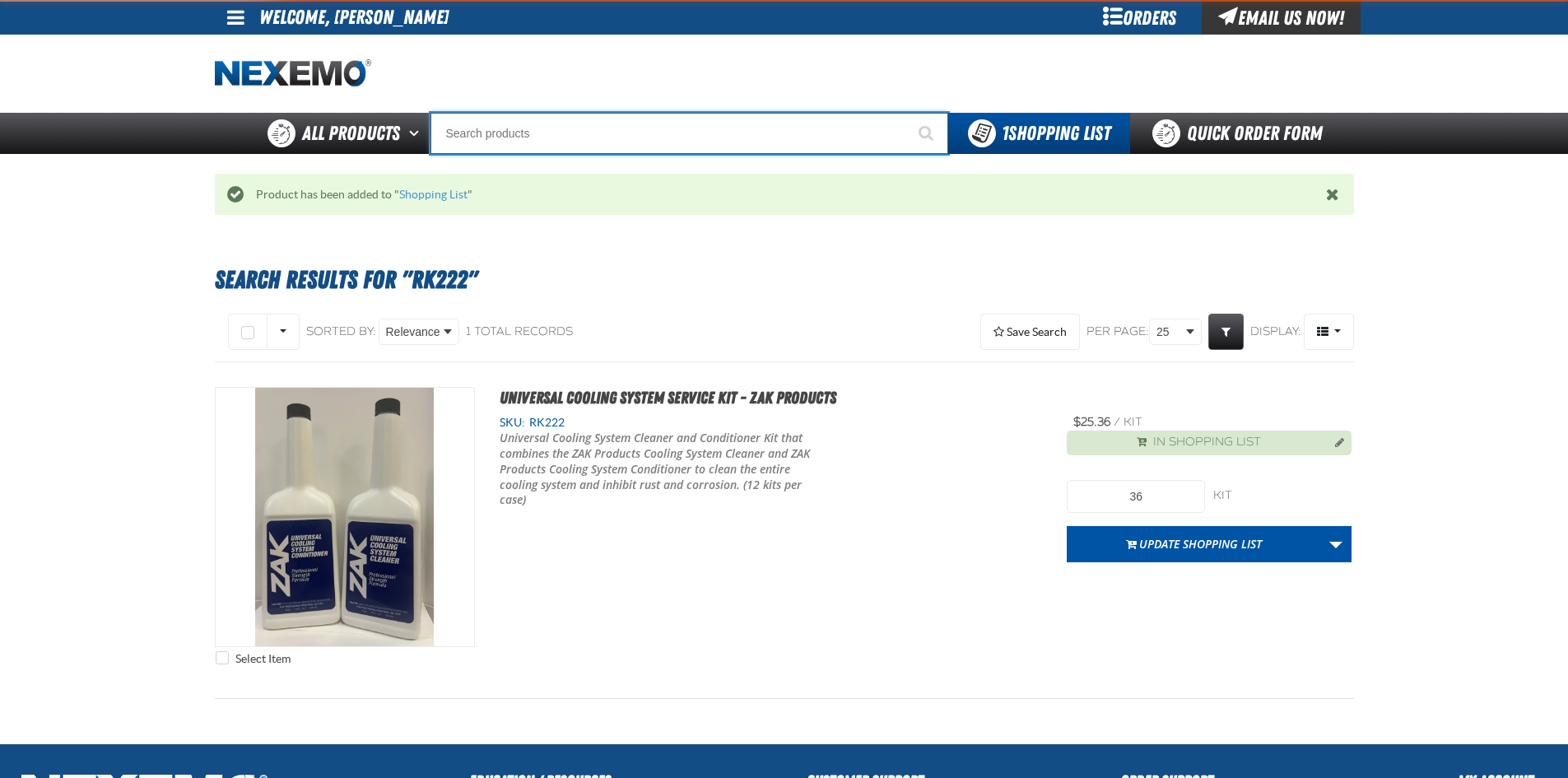
click at [605, 143] on input "Search" at bounding box center [689, 133] width 518 height 41
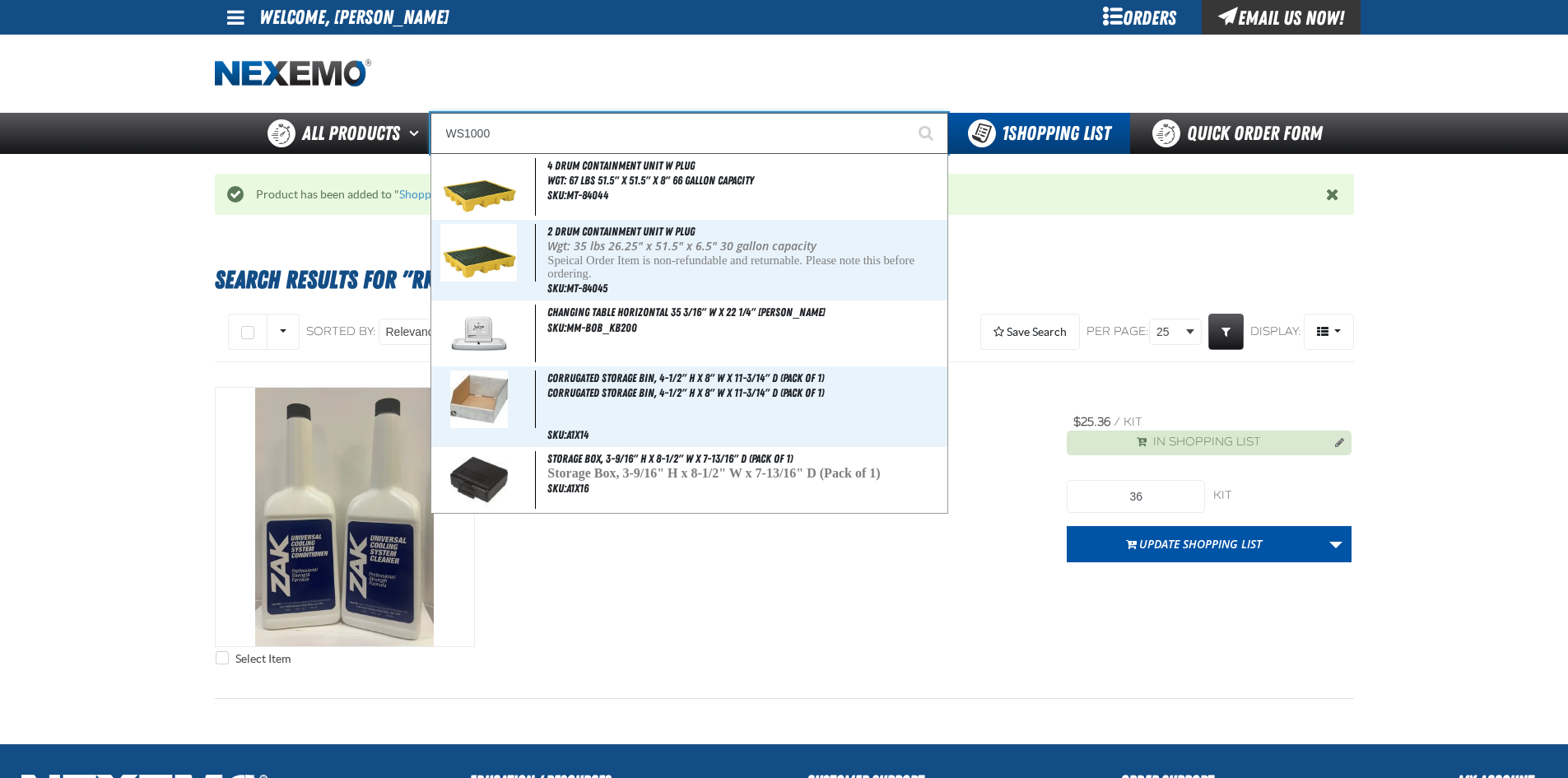
type input "WS1000"
click at [907, 113] on button "Start Searching" at bounding box center [927, 133] width 41 height 41
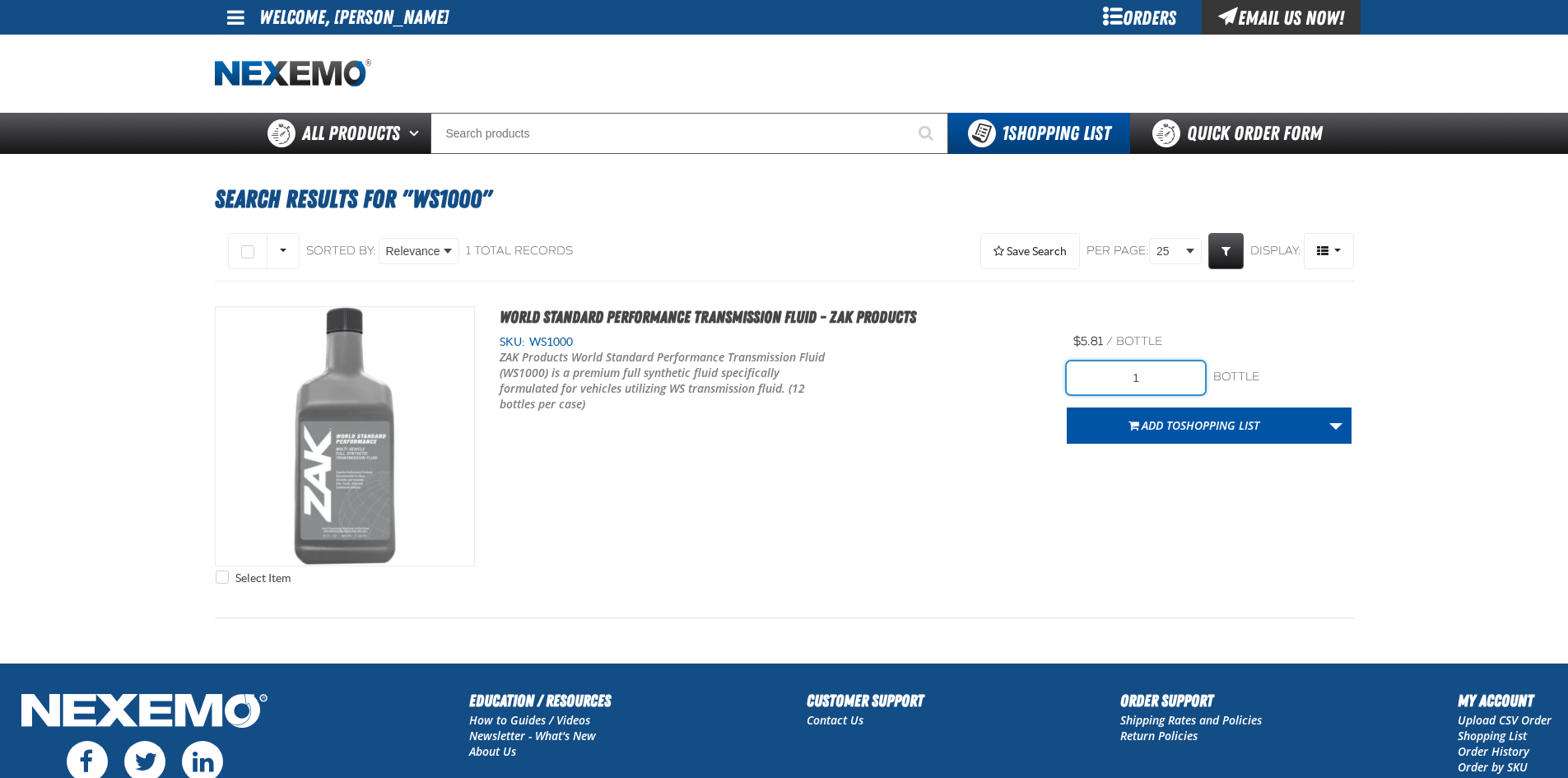
click at [1175, 366] on input "1" at bounding box center [1136, 378] width 138 height 33
type input "84"
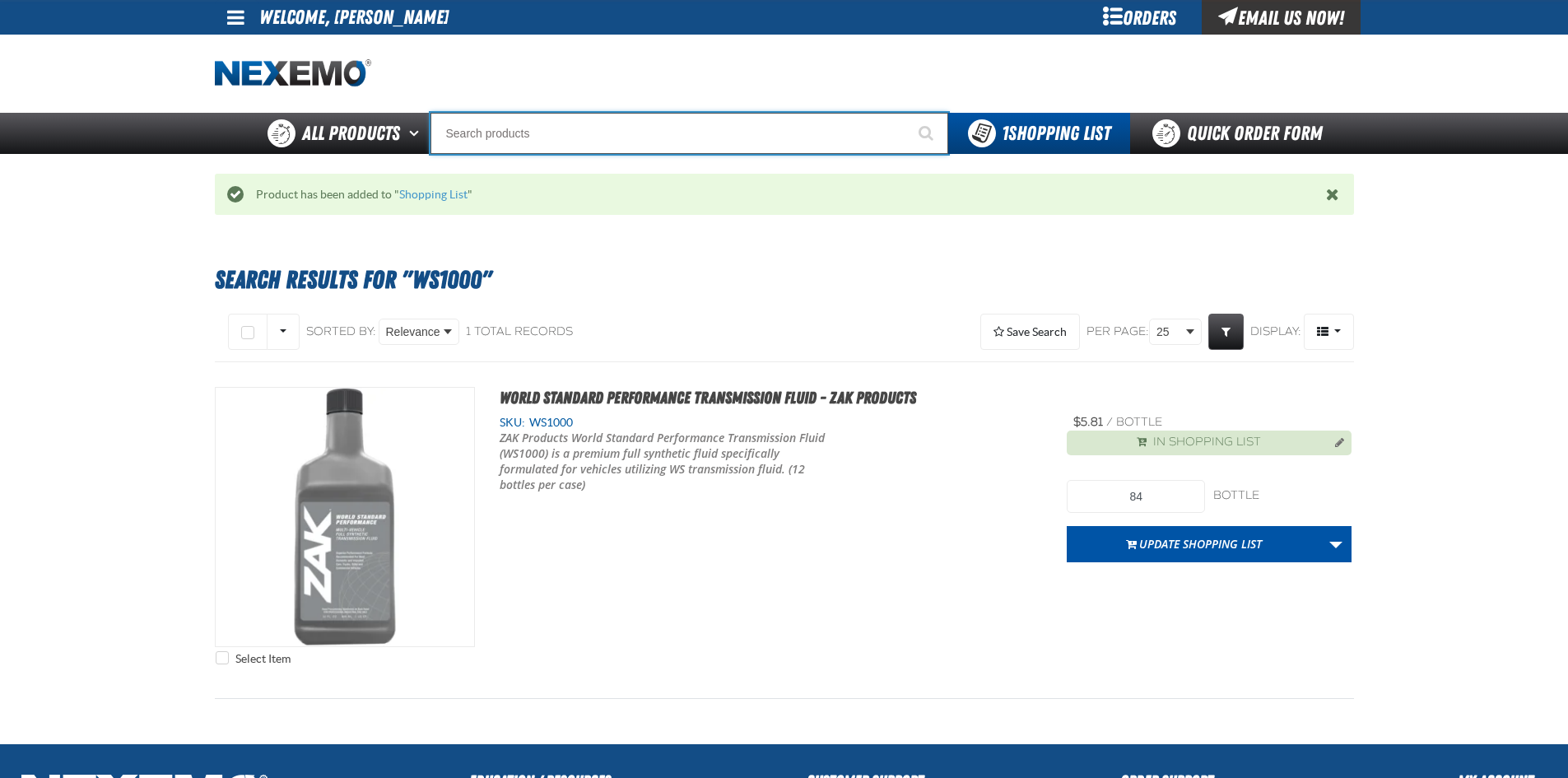
click at [543, 143] on input "Search" at bounding box center [689, 133] width 518 height 41
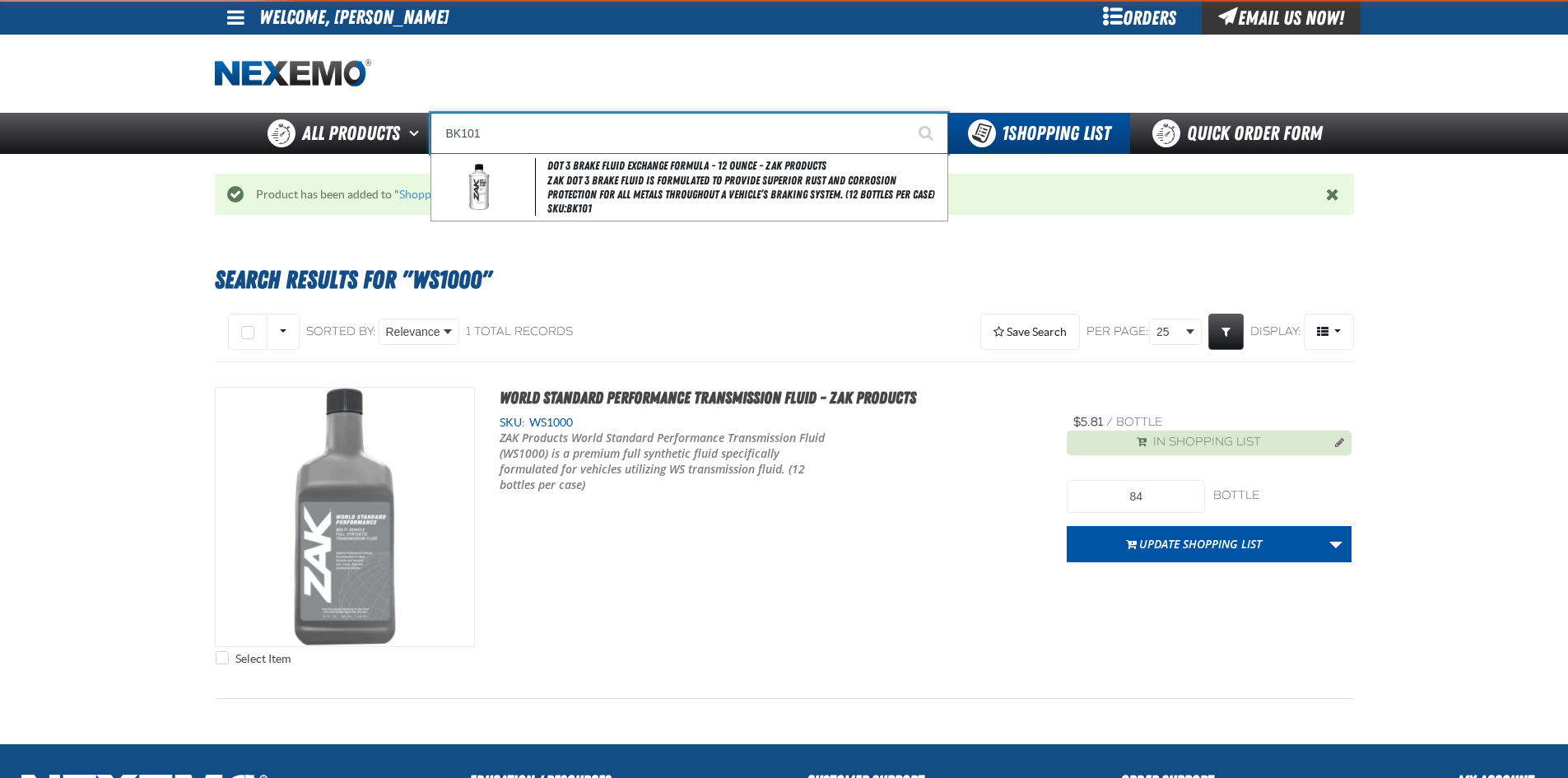
type input "BK101"
click at [907, 113] on button "Start Searching" at bounding box center [927, 133] width 41 height 41
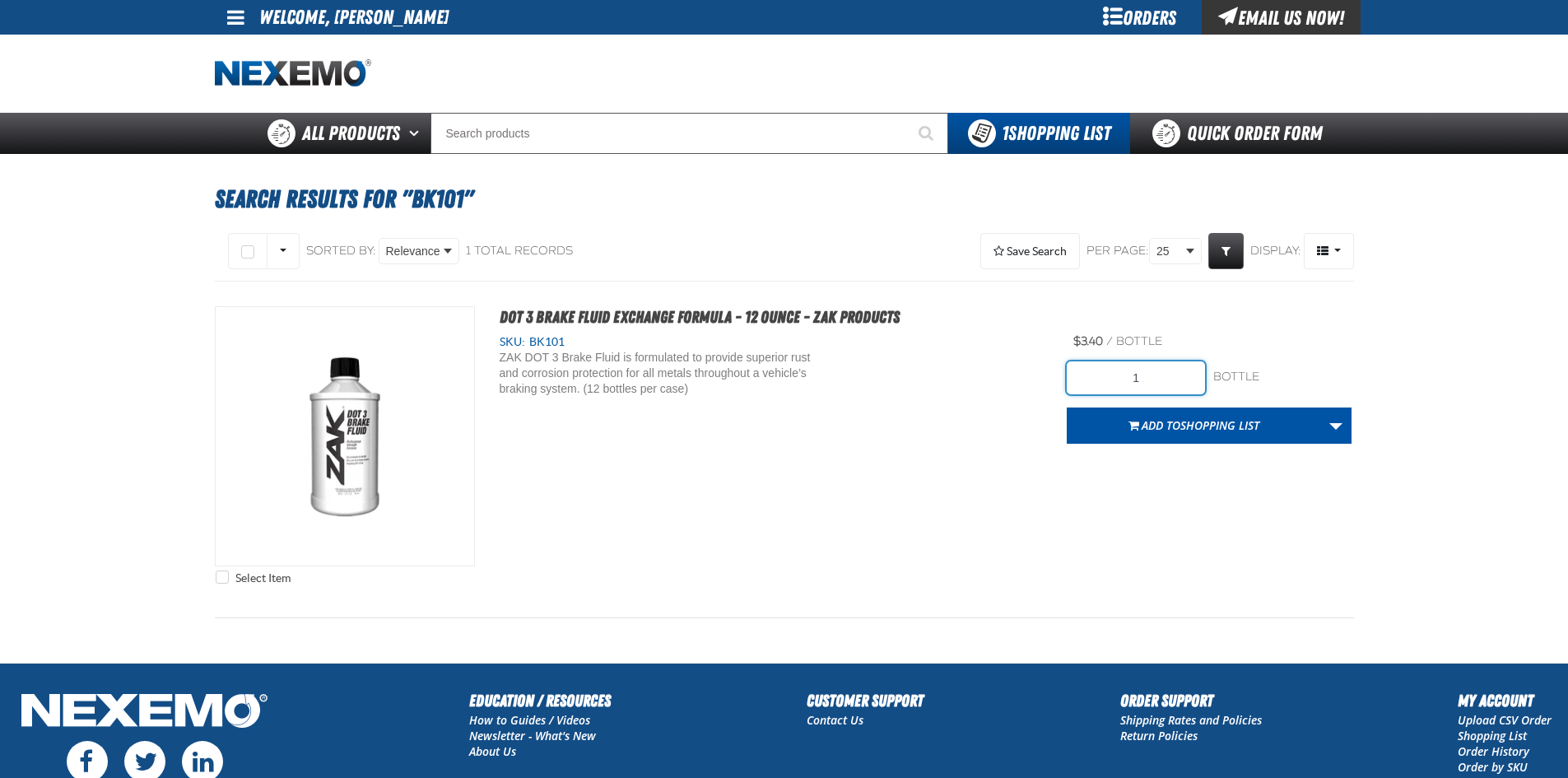
click at [1149, 385] on input "1" at bounding box center [1136, 378] width 138 height 33
type input "144"
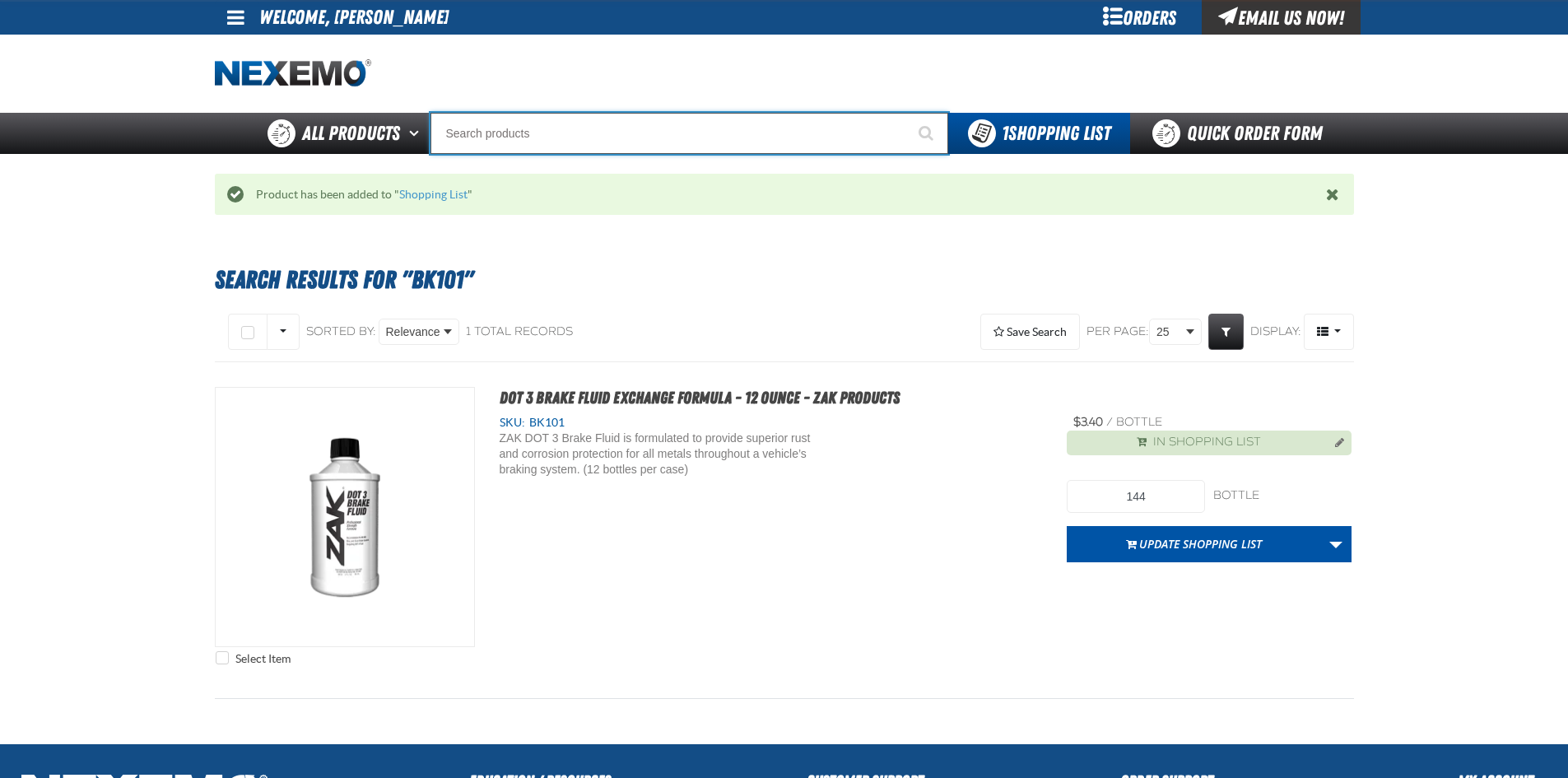
click at [638, 124] on input "Search" at bounding box center [689, 133] width 518 height 41
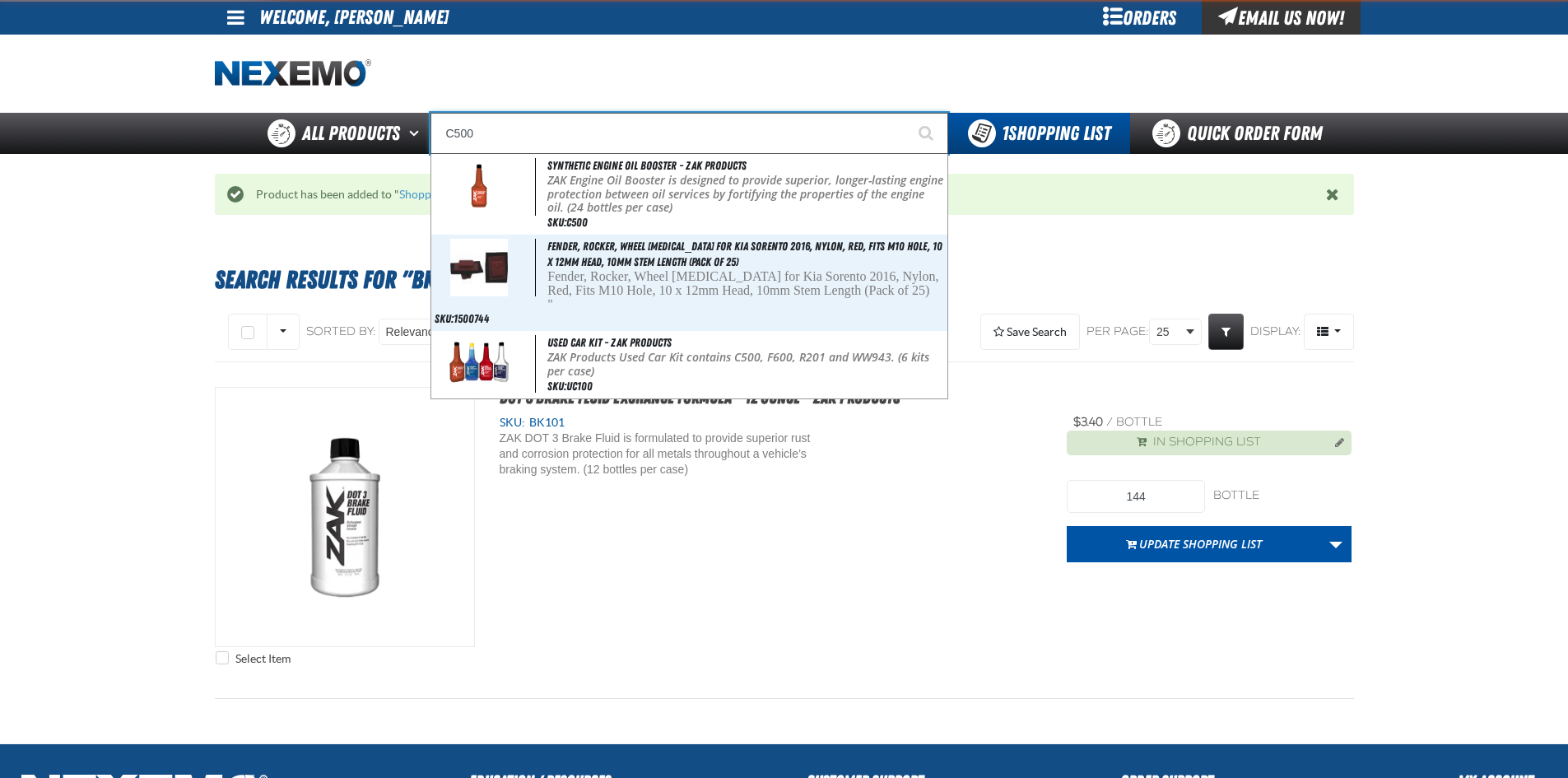
type input "C500"
click at [907, 113] on button "Start Searching" at bounding box center [927, 133] width 41 height 41
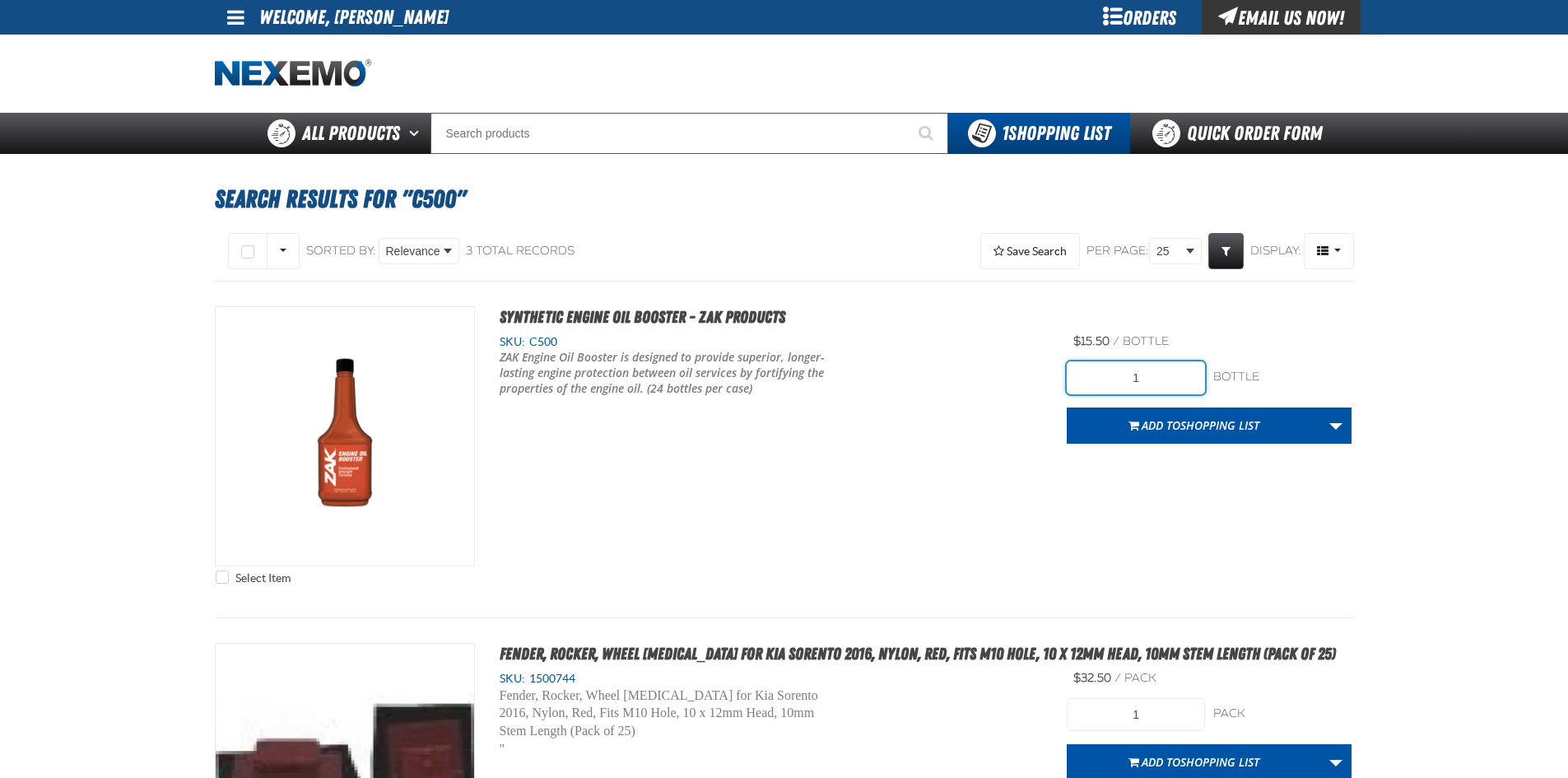
click at [1193, 386] on input "1" at bounding box center [1136, 378] width 138 height 33
type input "240"
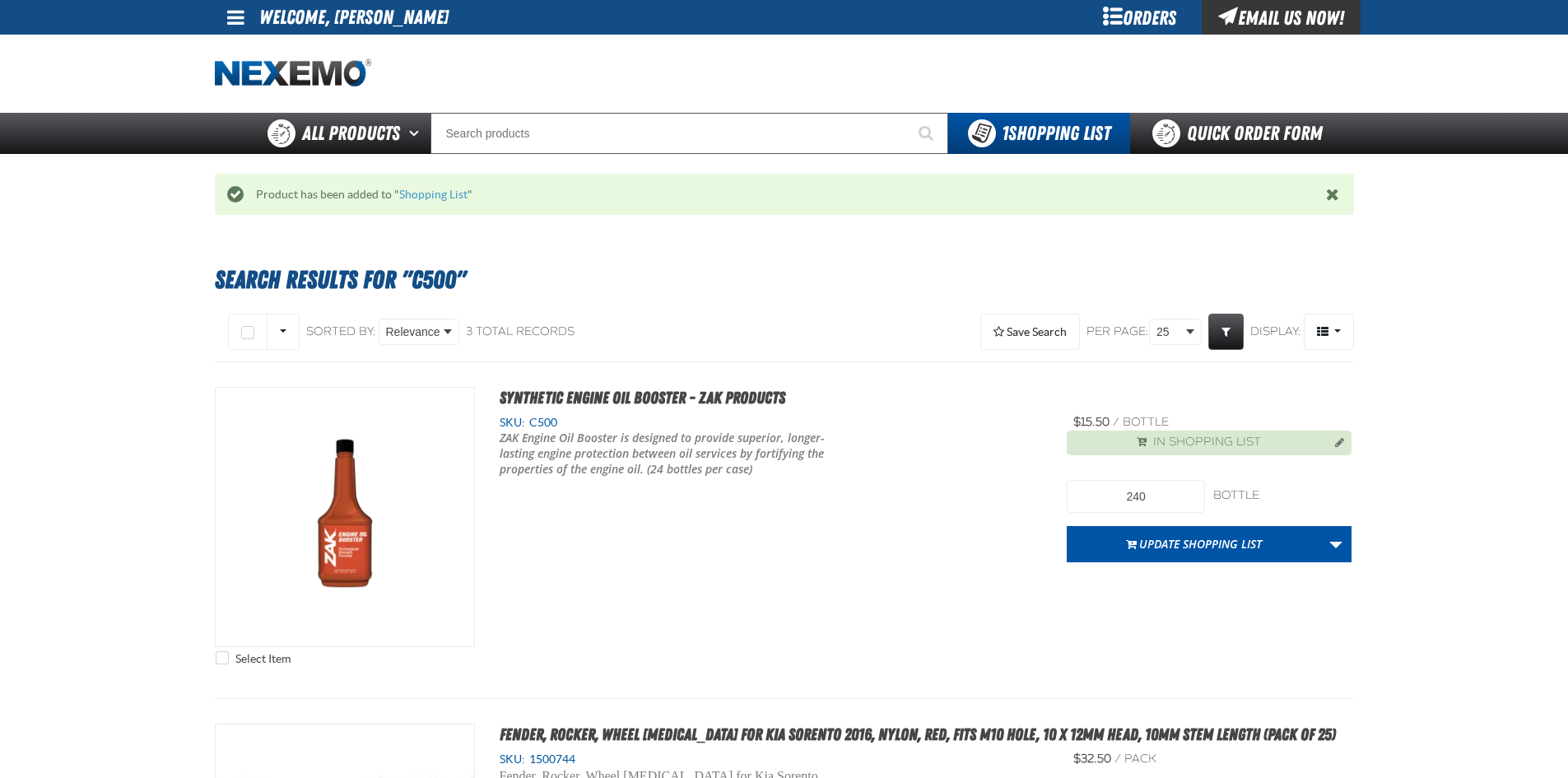
click at [915, 642] on div "Select Item Synthetic Engine Oil Booster - ZAK Products SKU: C500" at bounding box center [784, 529] width 1139 height 286
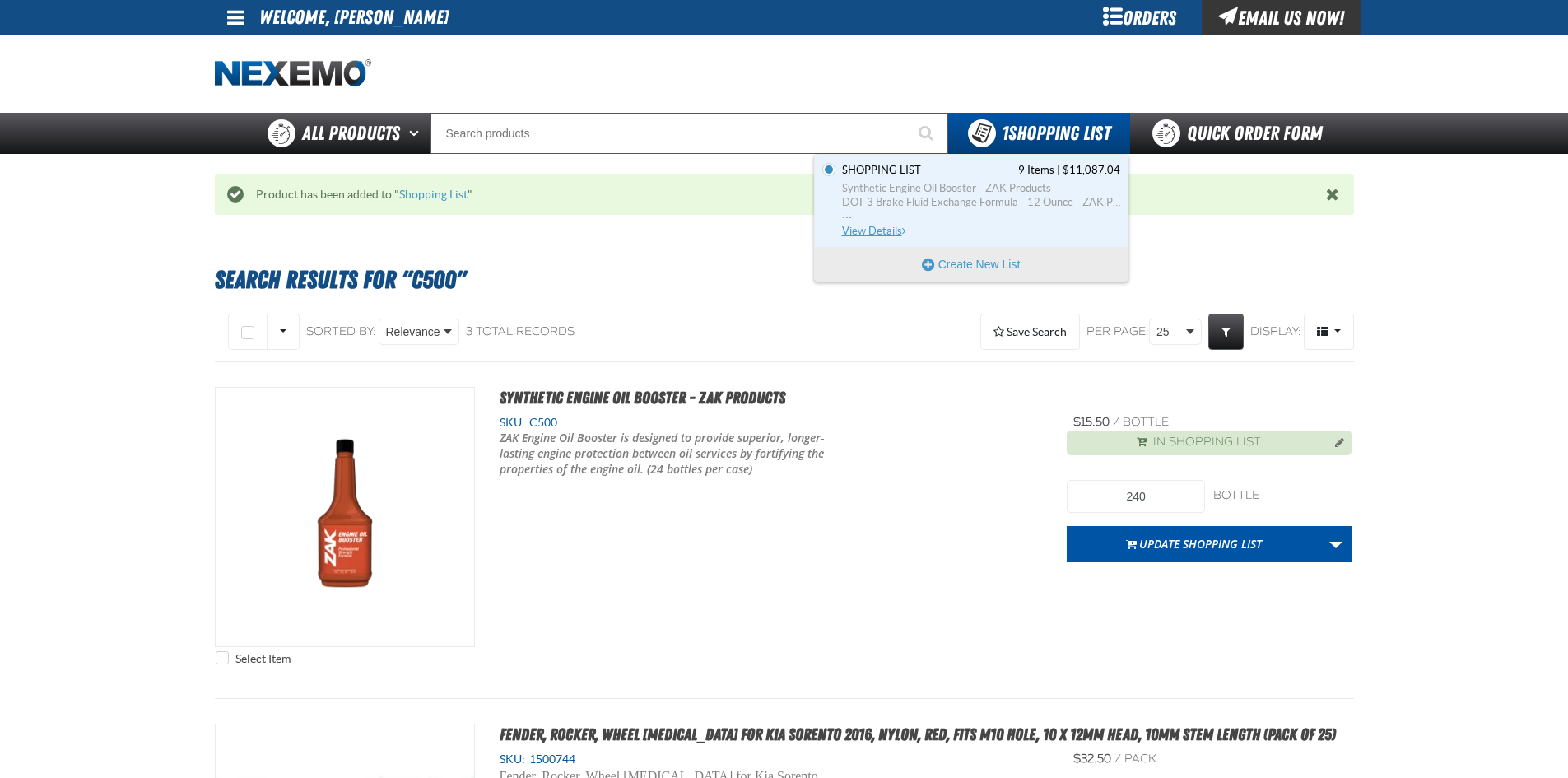
click at [950, 185] on span "Synthetic Engine Oil Booster - ZAK Products" at bounding box center [981, 188] width 278 height 15
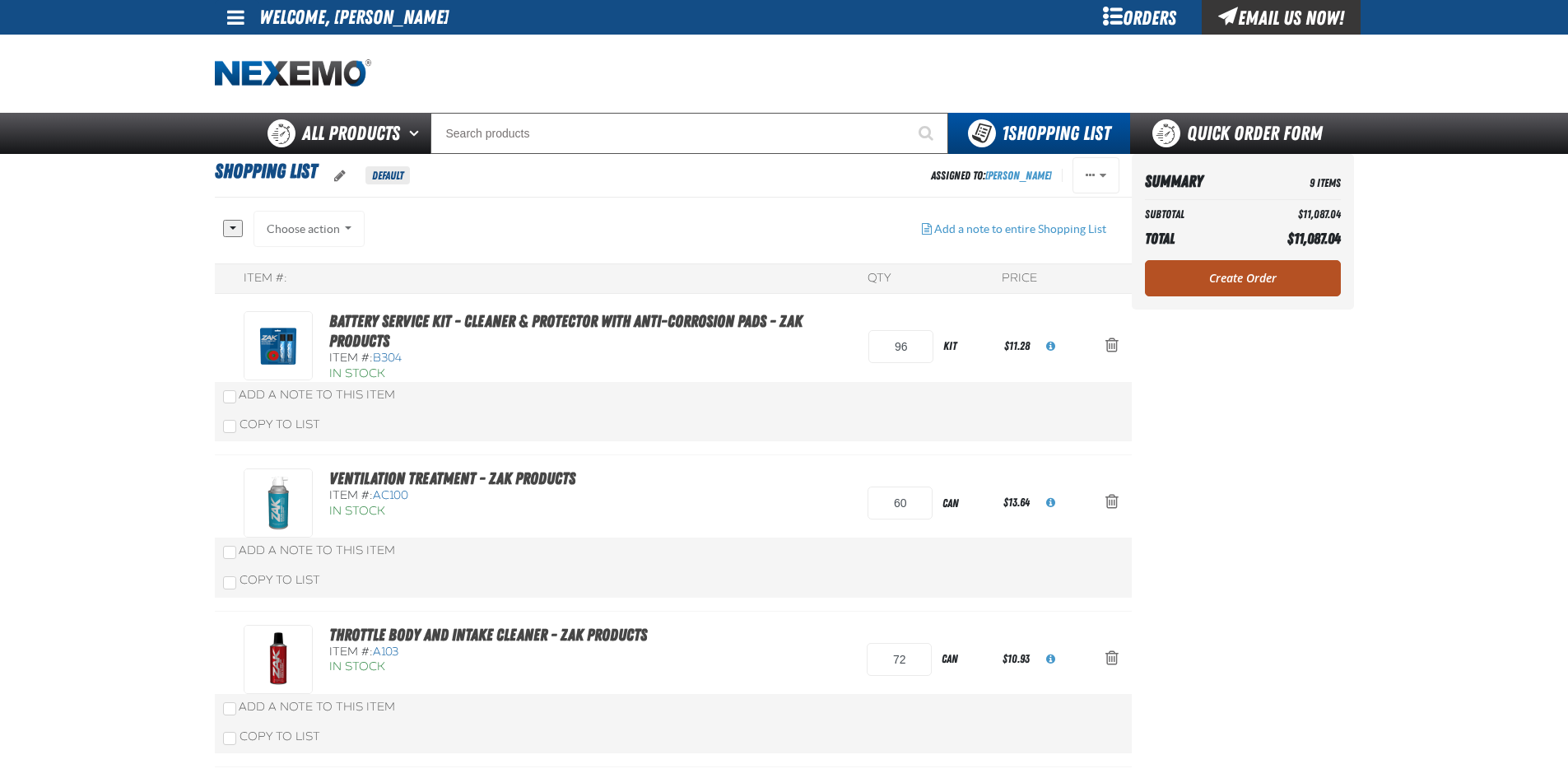
click at [1242, 289] on link "Create Order" at bounding box center [1243, 278] width 196 height 36
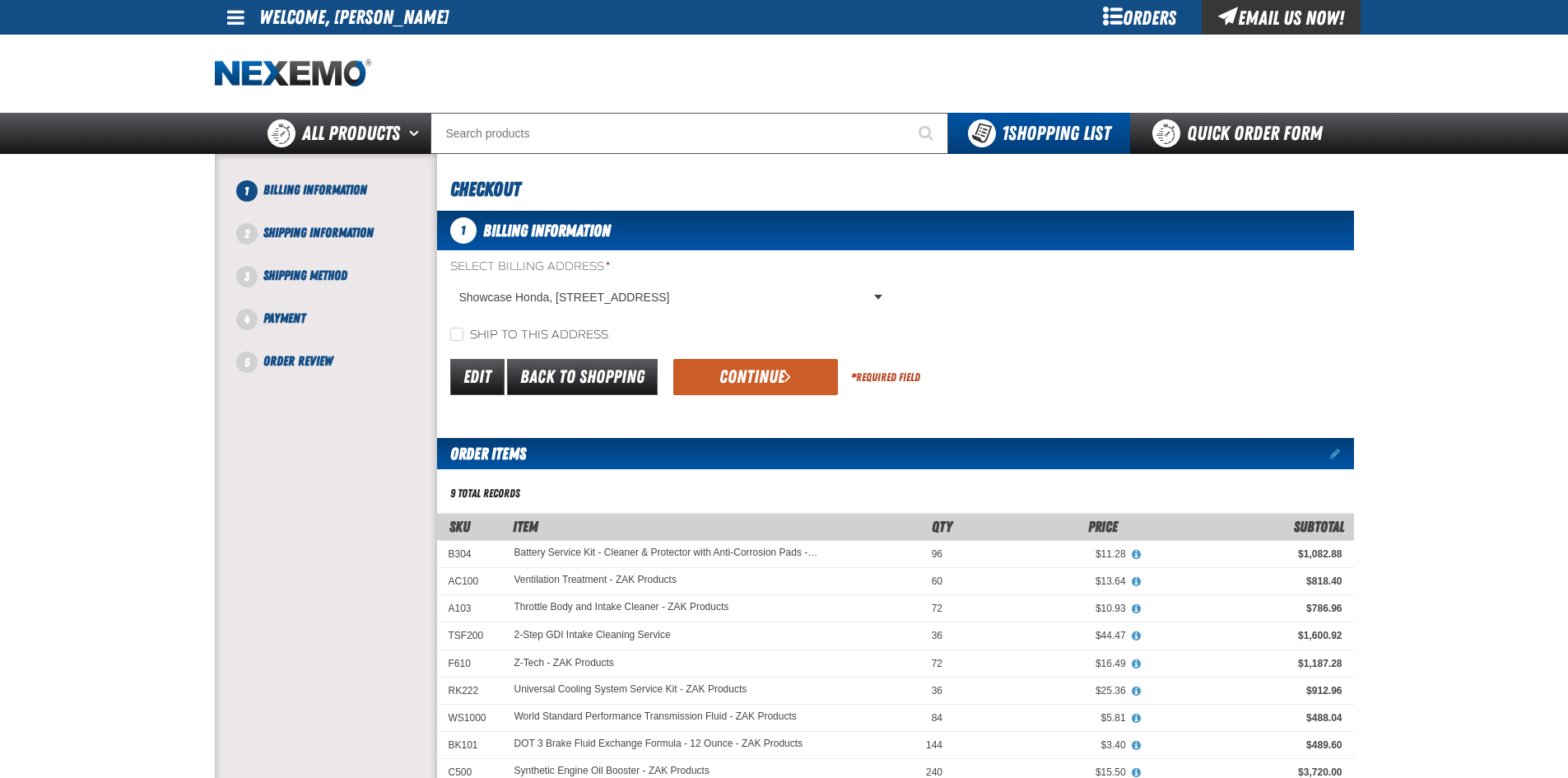
click at [1140, 11] on div "Orders" at bounding box center [1140, 17] width 123 height 34
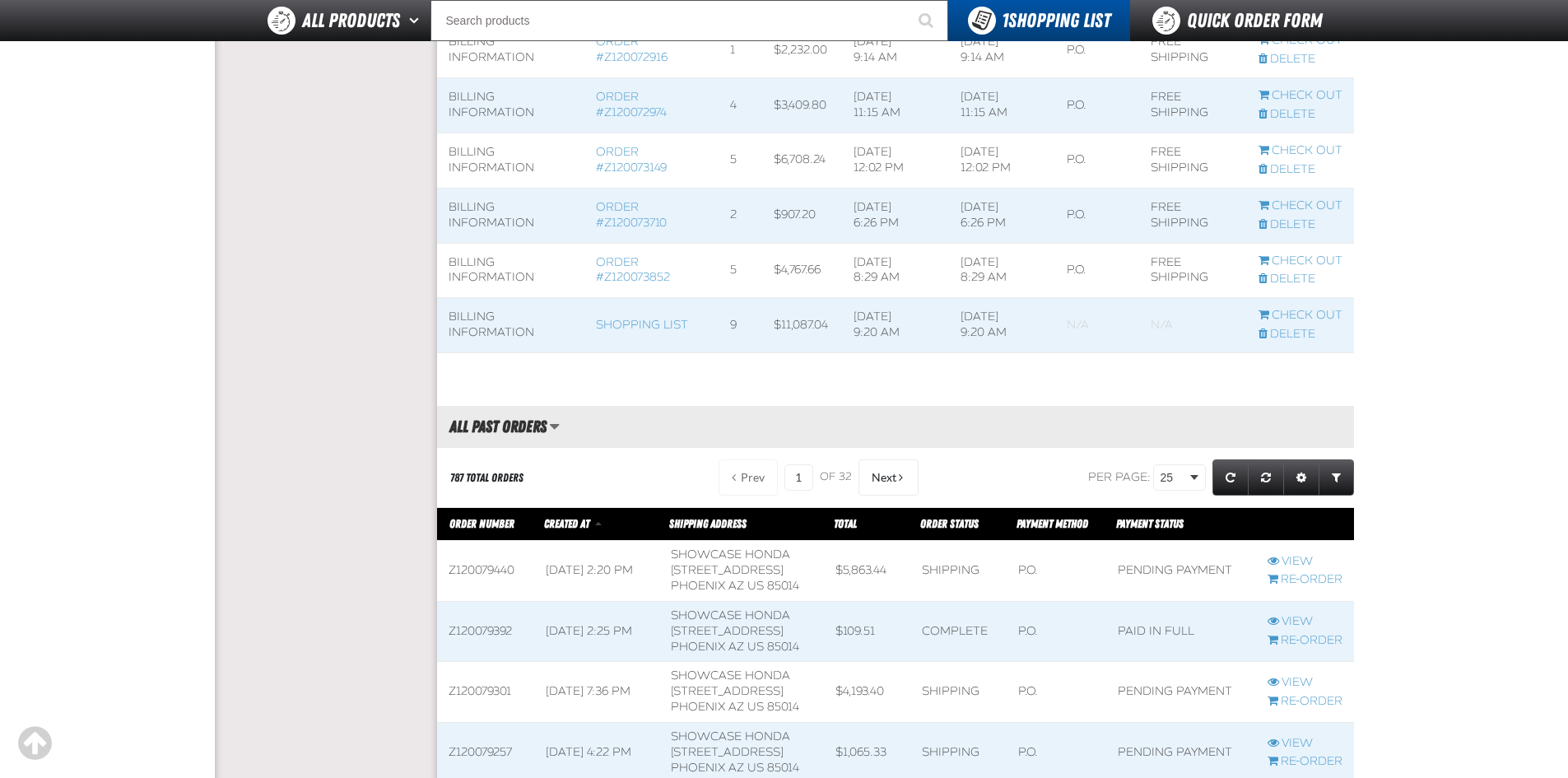
scroll to position [1069, 0]
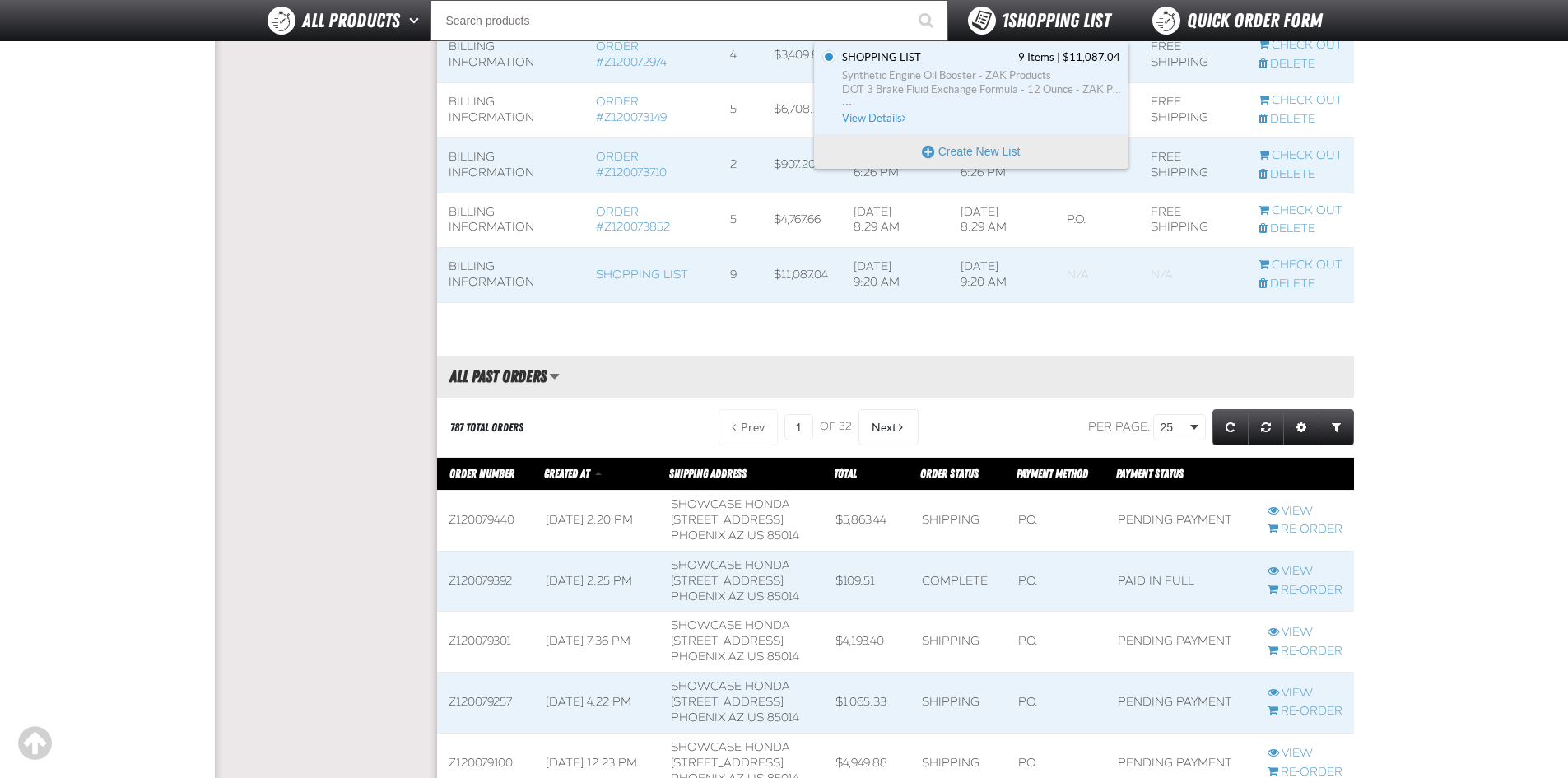
click at [1067, 37] on div "1 Shopping List" at bounding box center [1039, 20] width 182 height 41
click at [1047, 11] on span "1 Shopping List" at bounding box center [1056, 20] width 109 height 23
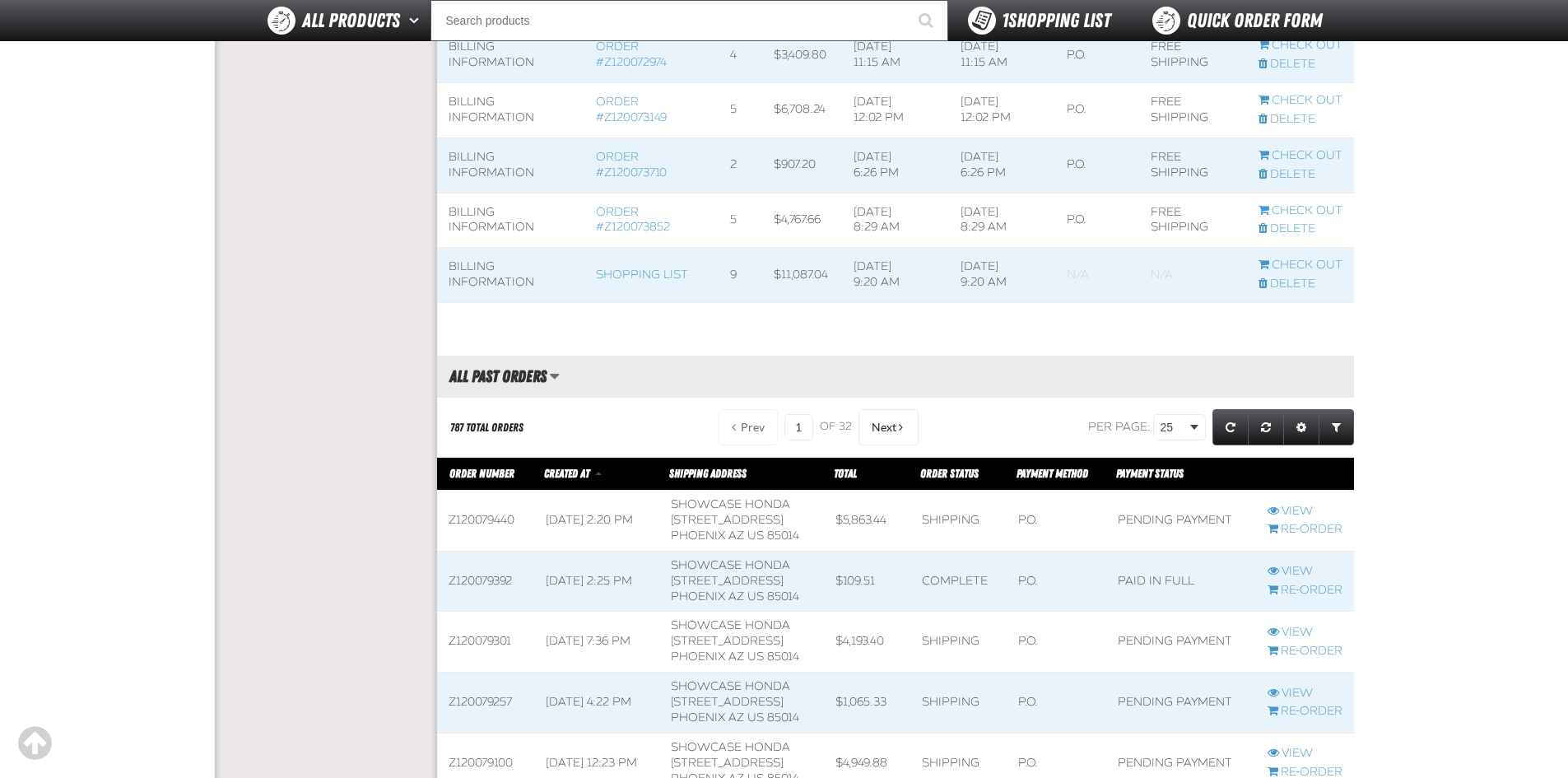
click at [974, 20] on span "You have 1 Shopping List. Open to view details" at bounding box center [981, 20] width 28 height 28
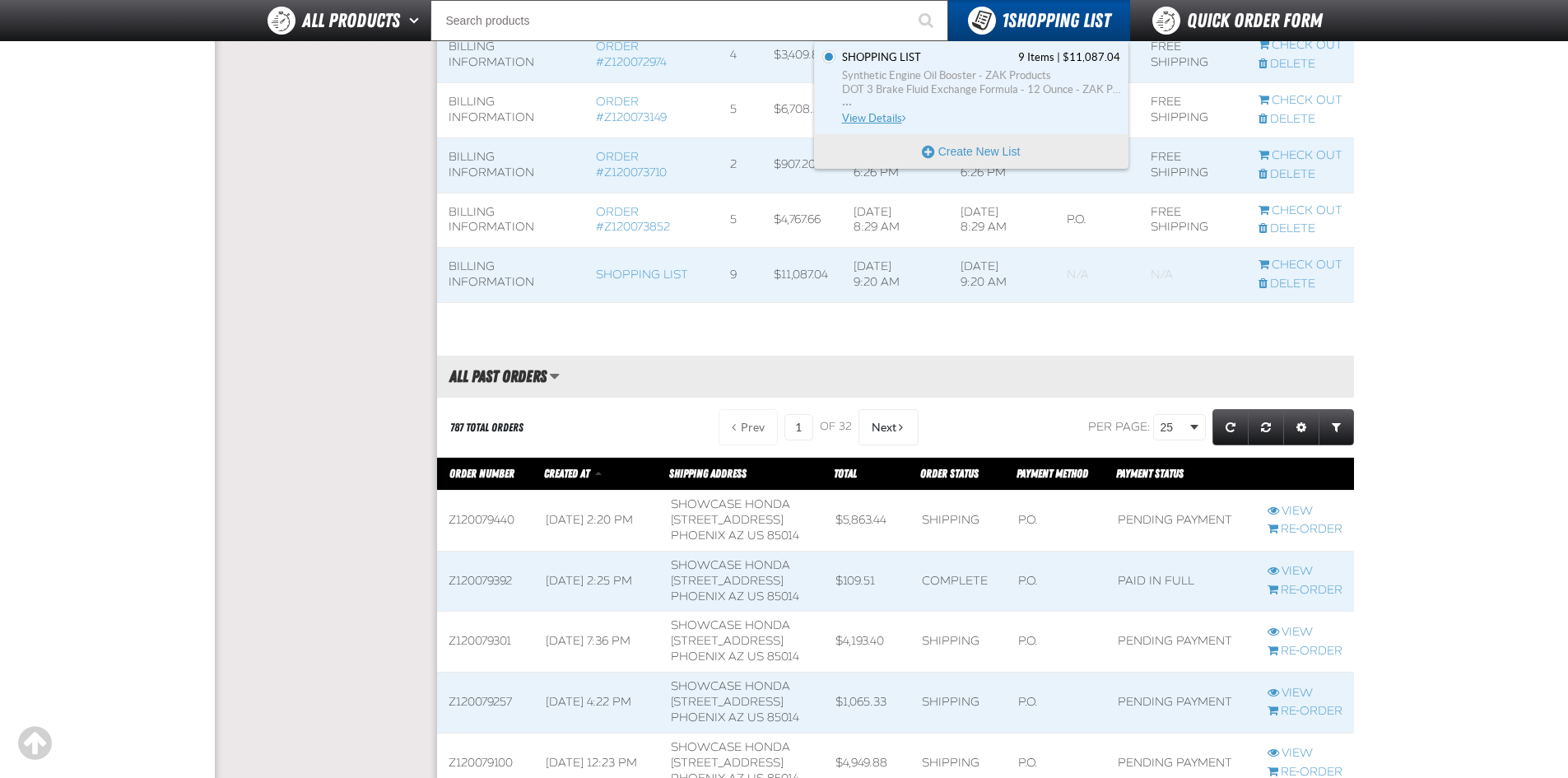
click at [869, 89] on span "DOT 3 Brake Fluid Exchange Formula - 12 Ounce - ZAK Products" at bounding box center [981, 90] width 278 height 15
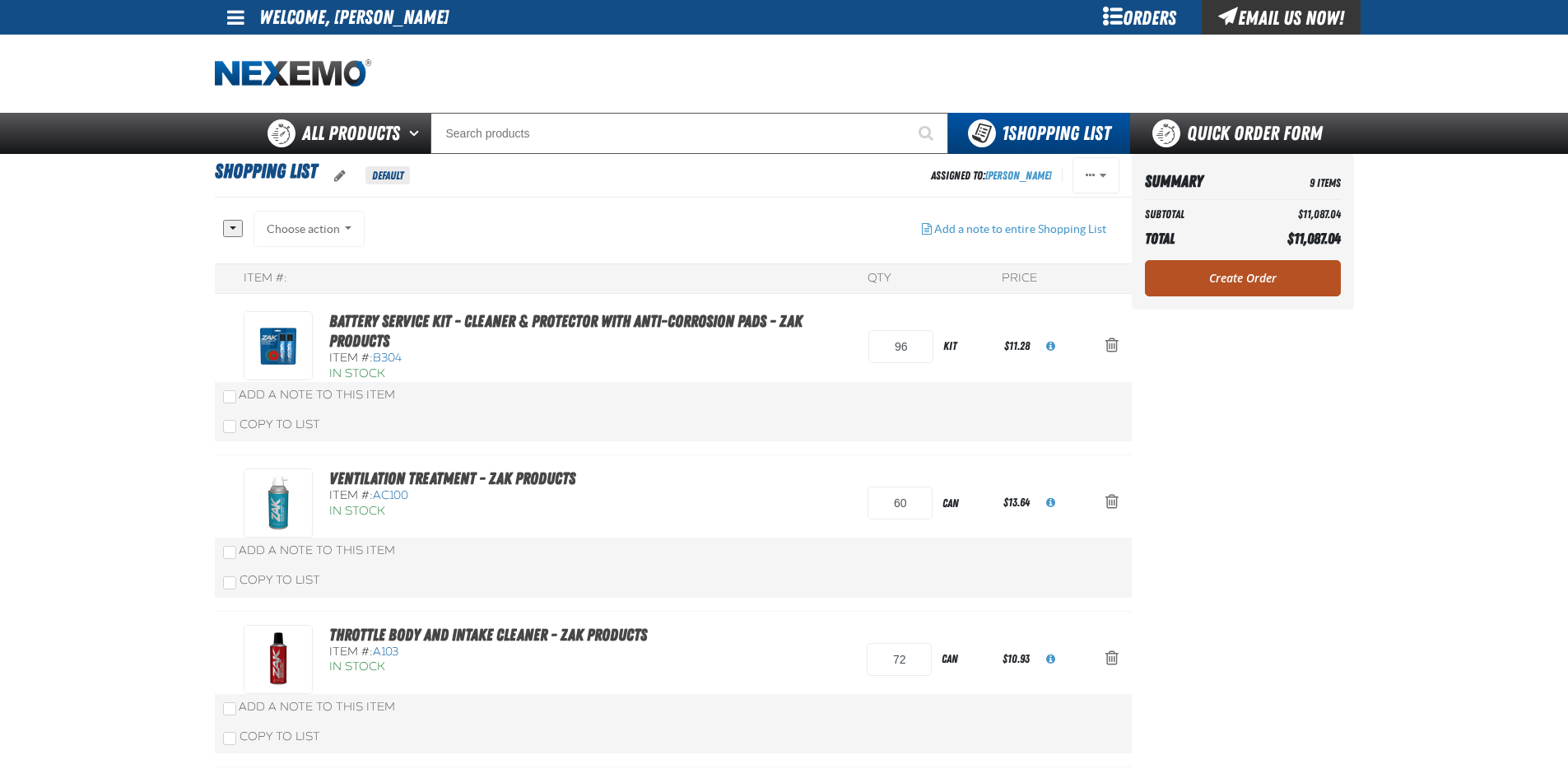
click at [1240, 278] on link "Create Order" at bounding box center [1243, 278] width 196 height 36
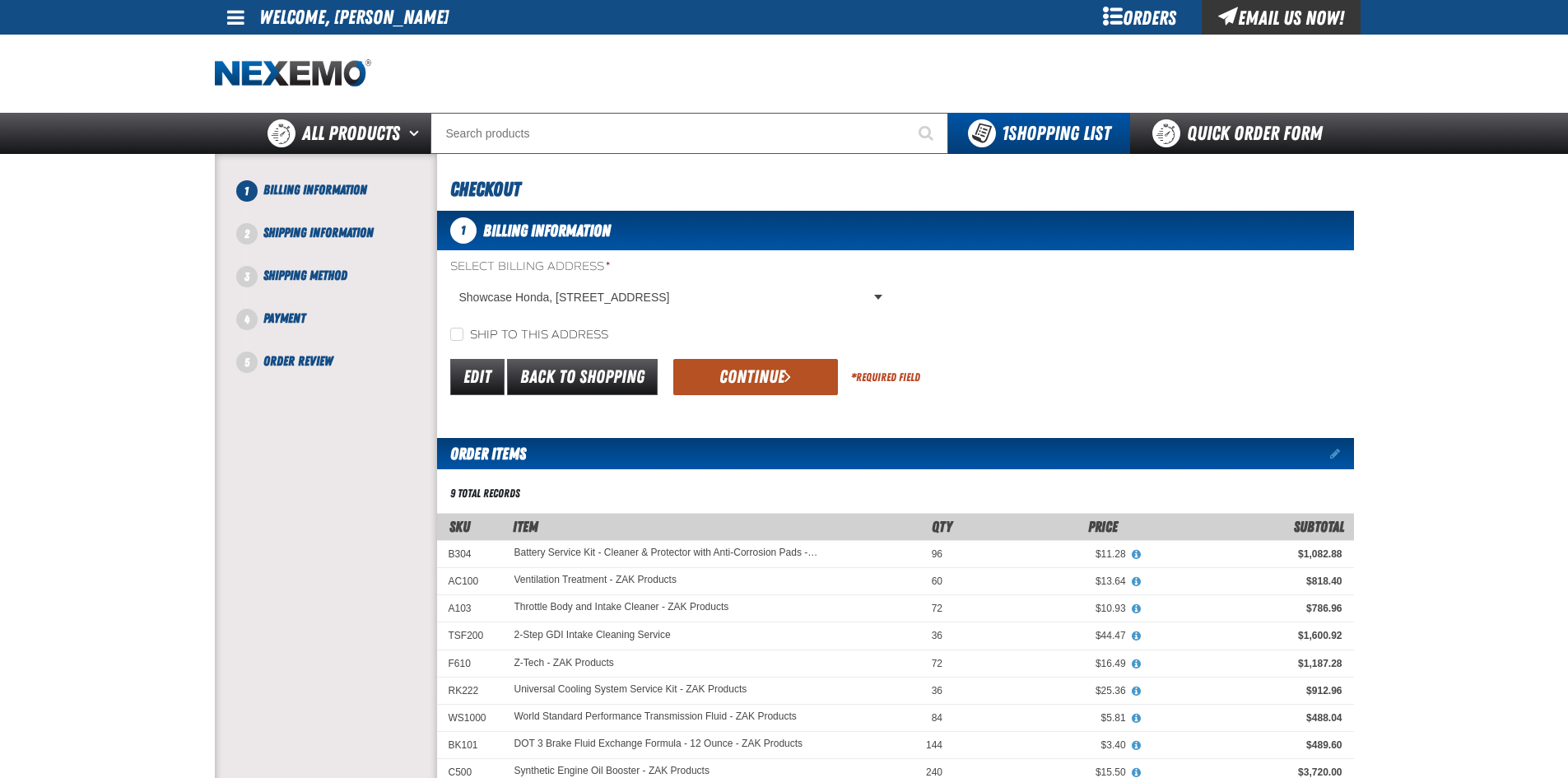
click at [792, 381] on button "Continue" at bounding box center [755, 377] width 164 height 36
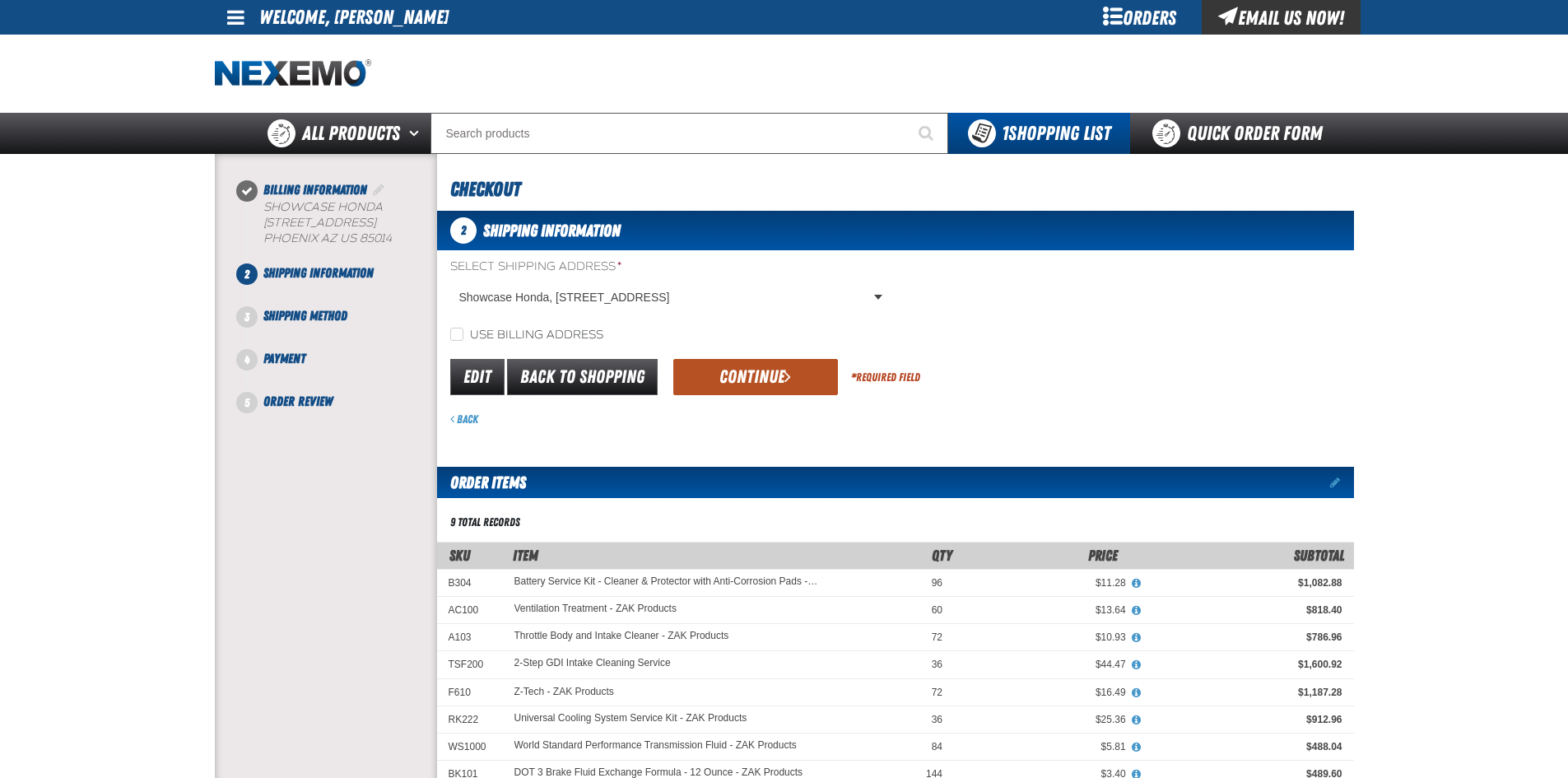
click at [794, 378] on button "Continue" at bounding box center [755, 377] width 164 height 36
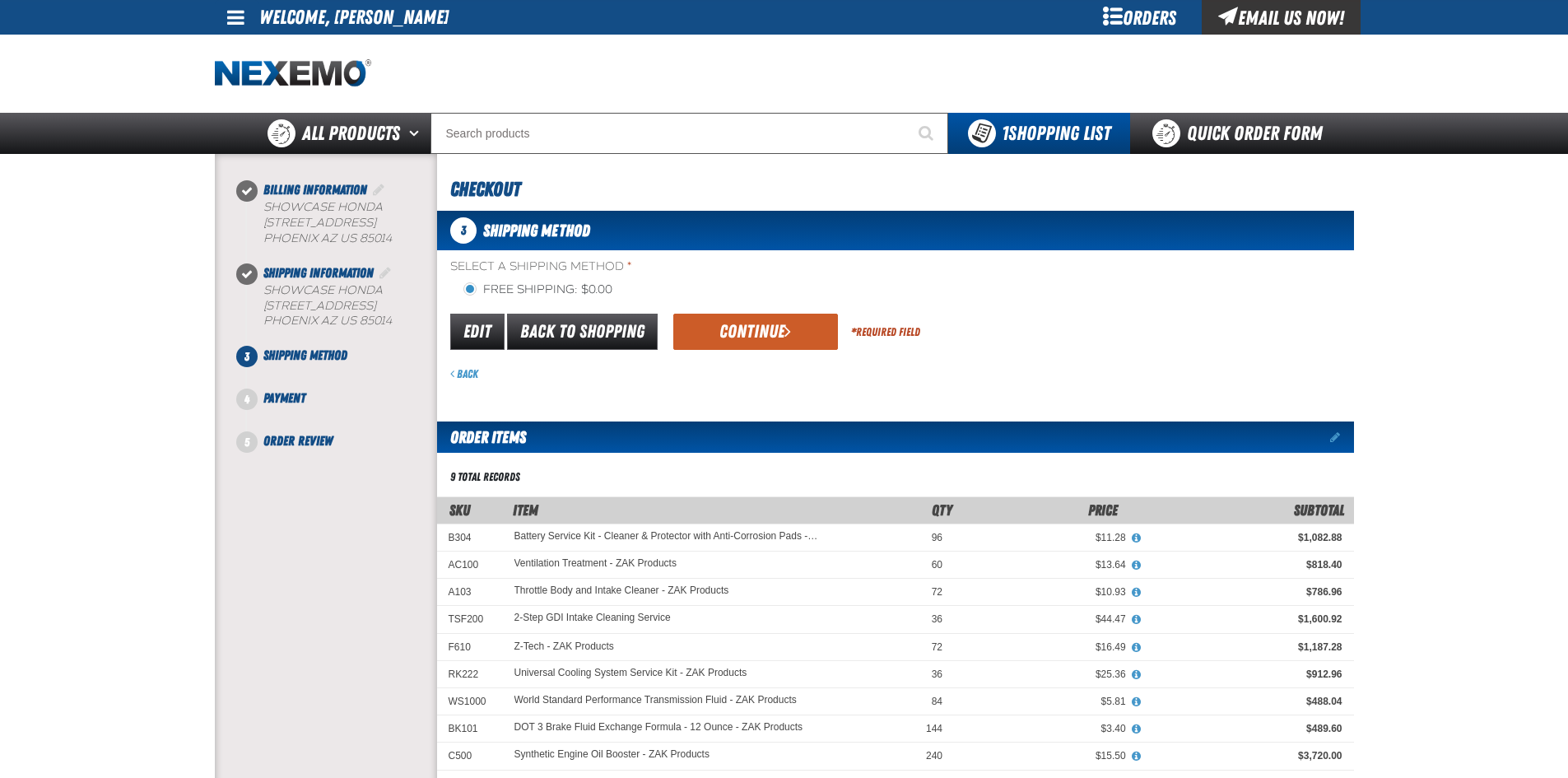
click at [794, 378] on div "Back" at bounding box center [902, 373] width 903 height 15
click at [773, 338] on button "Continue" at bounding box center [755, 331] width 164 height 36
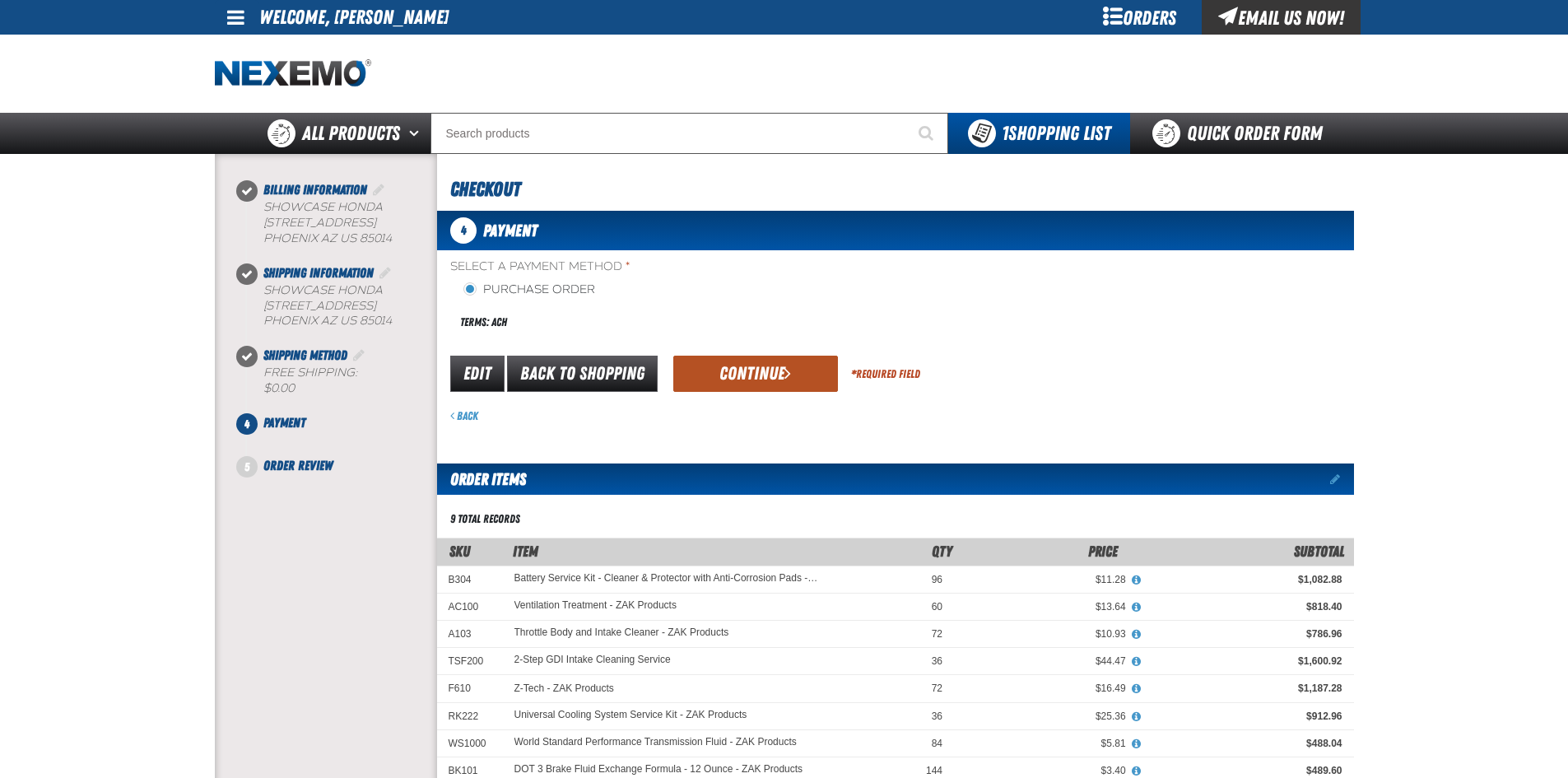
click at [786, 368] on span "submit" at bounding box center [787, 373] width 6 height 18
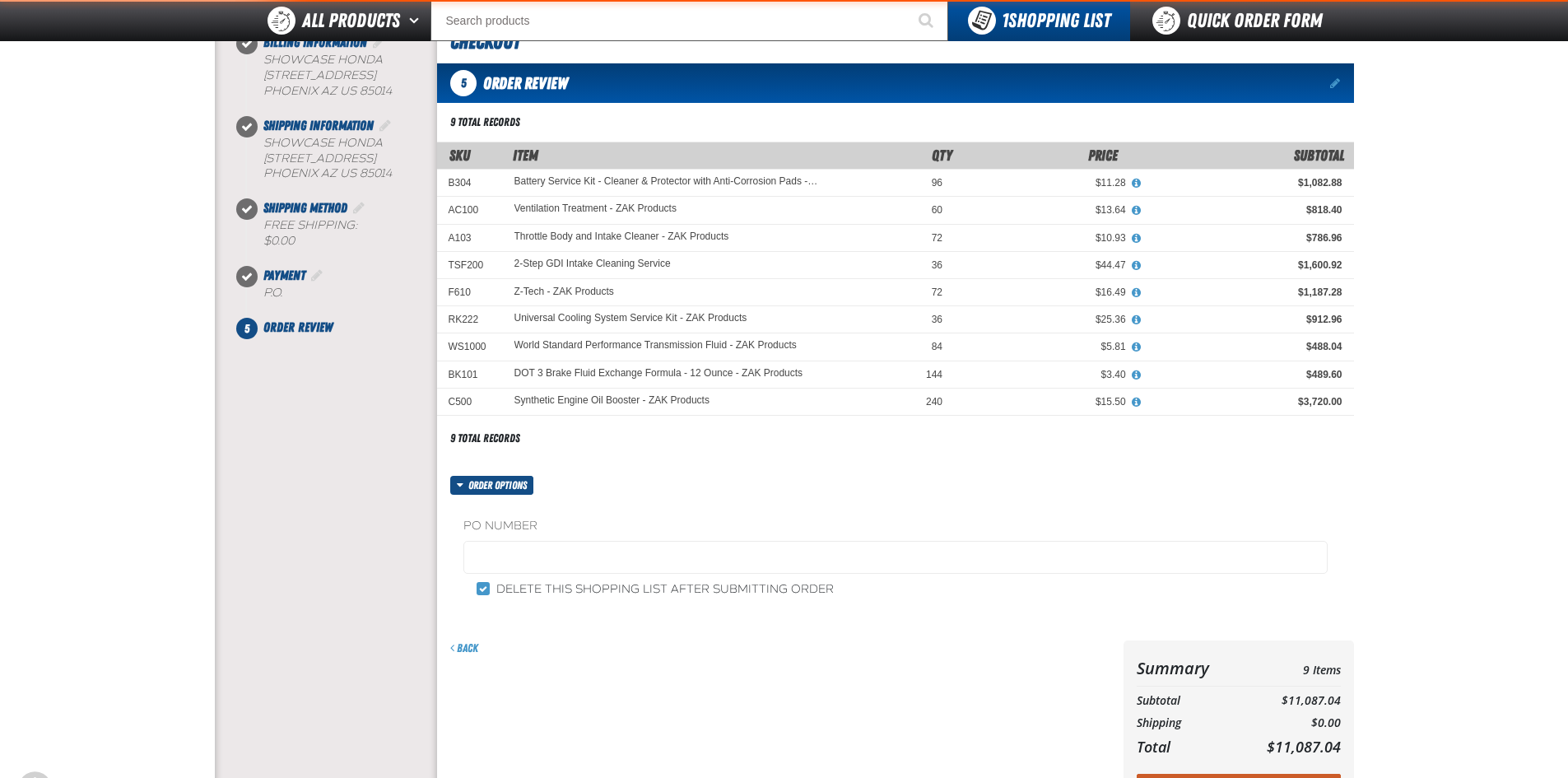
scroll to position [411, 0]
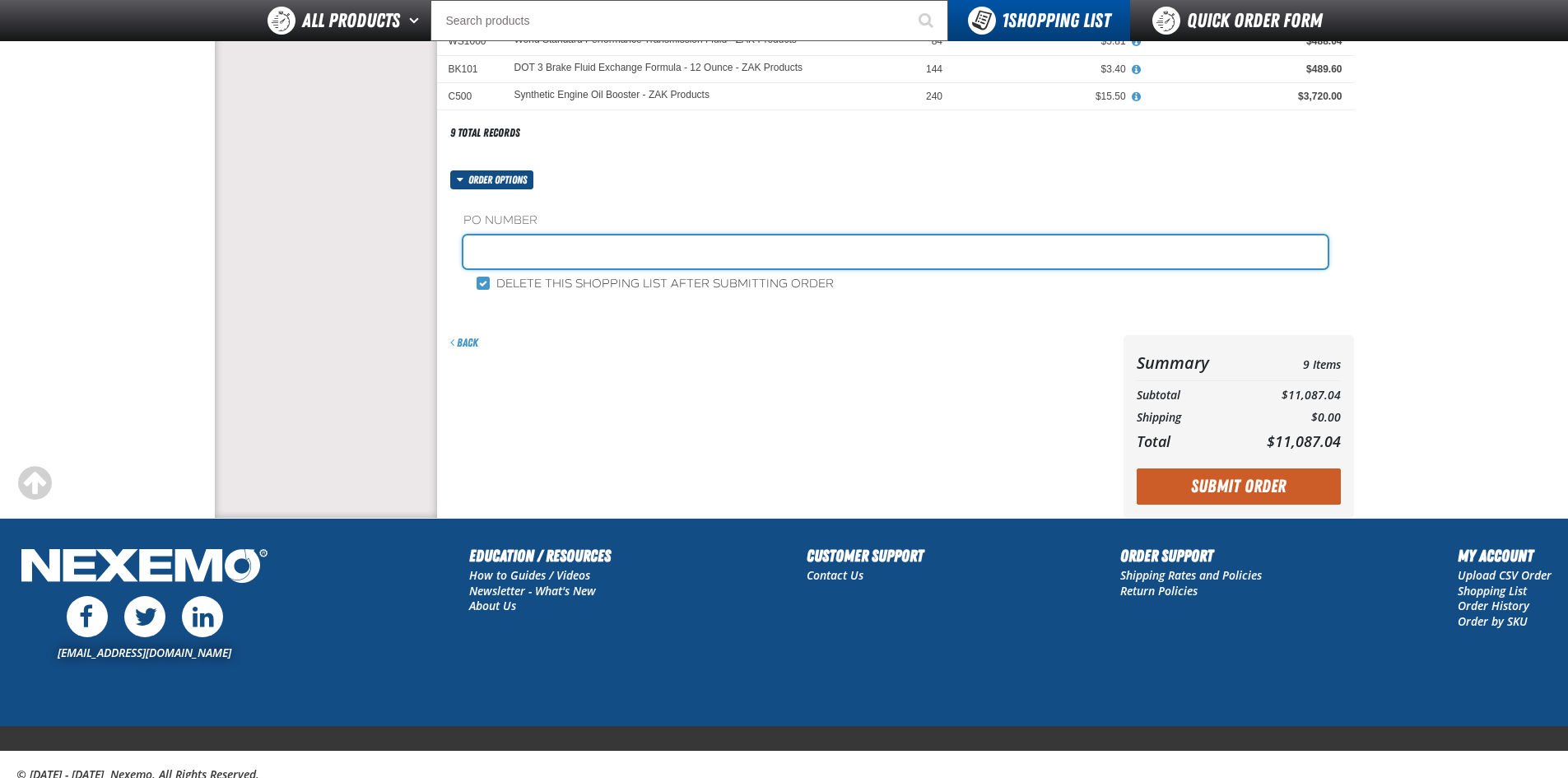
click at [535, 258] on input "text" at bounding box center [895, 251] width 864 height 33
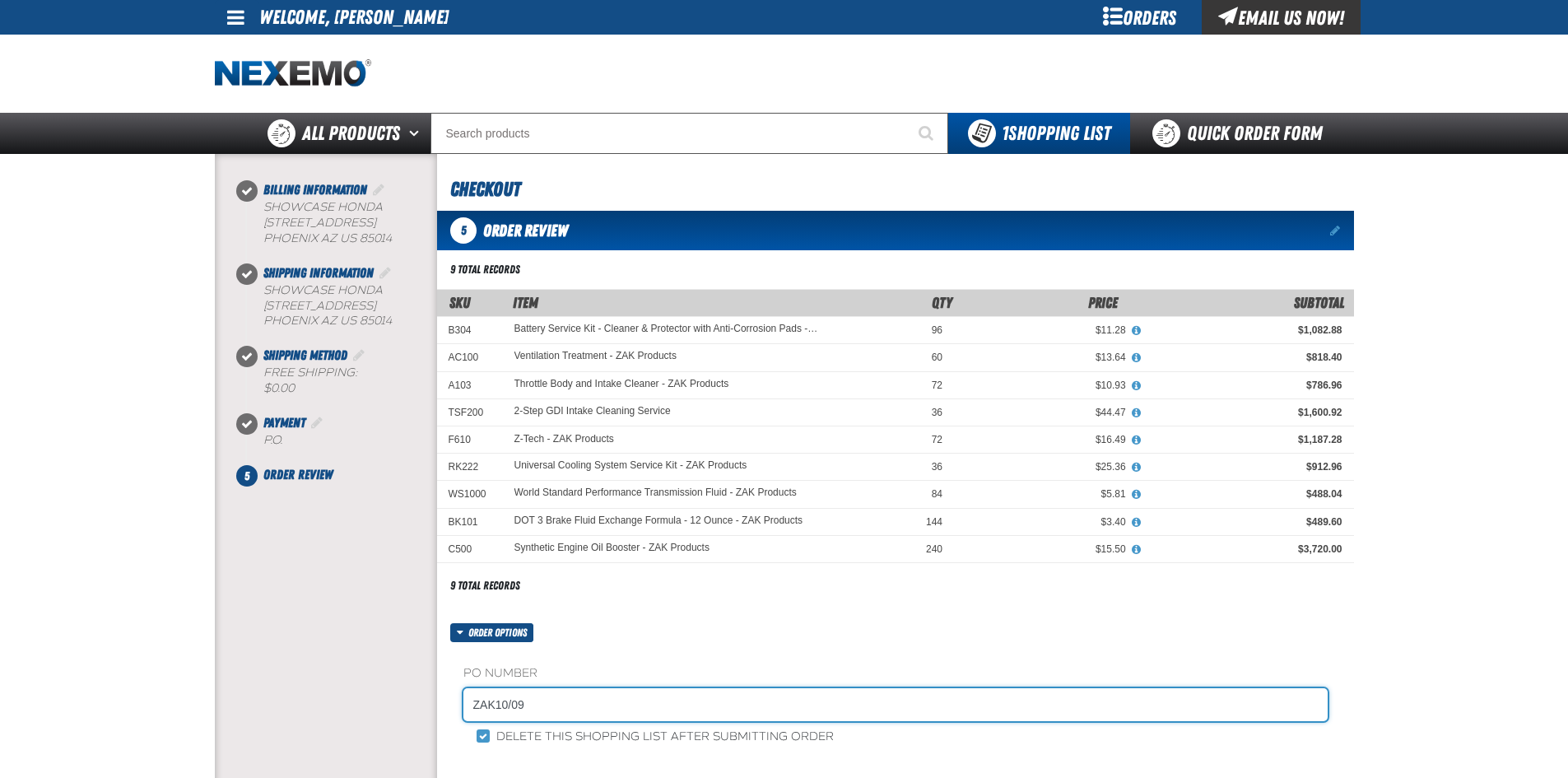
scroll to position [330, 0]
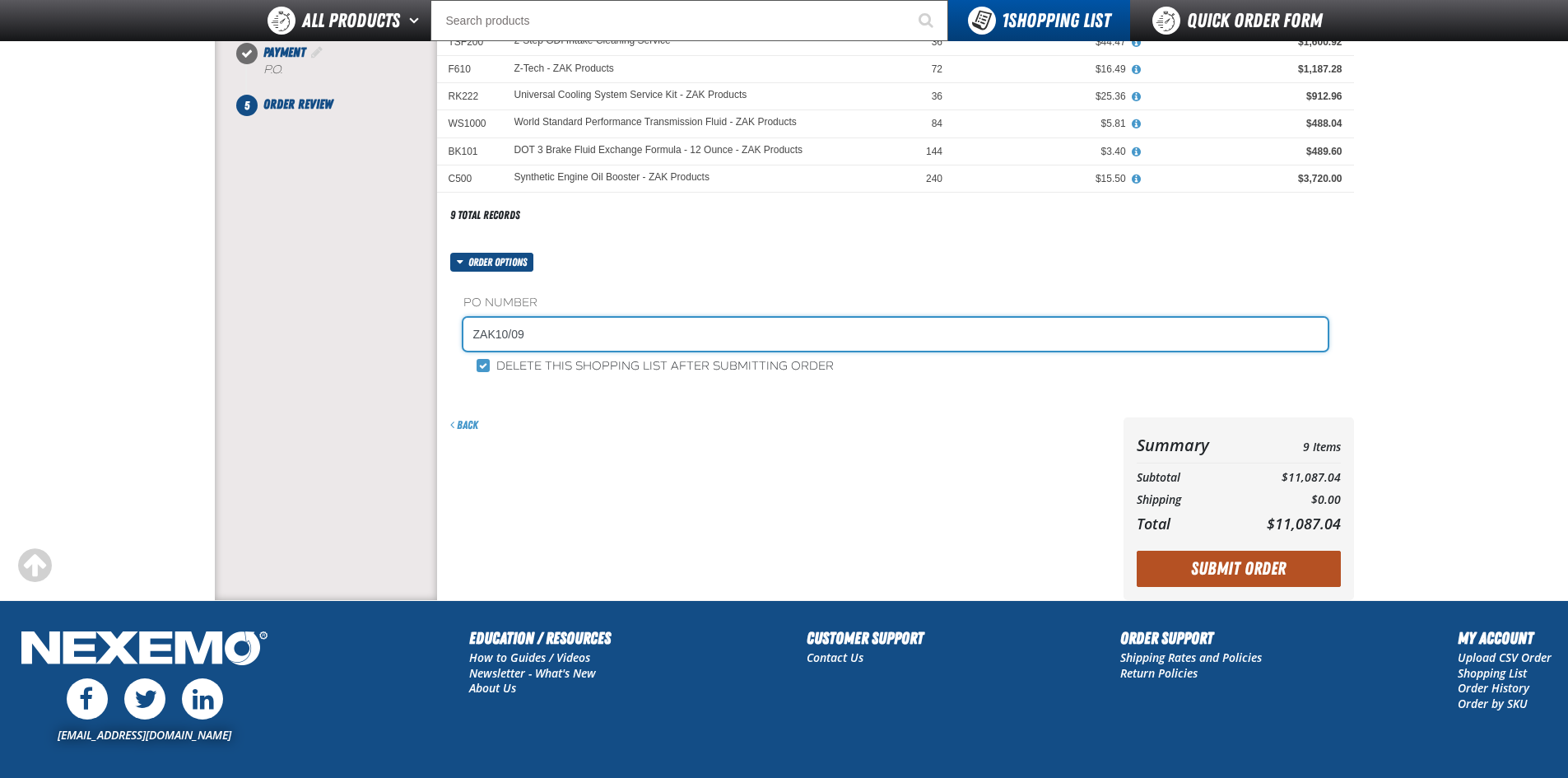
type input "ZAK10/09"
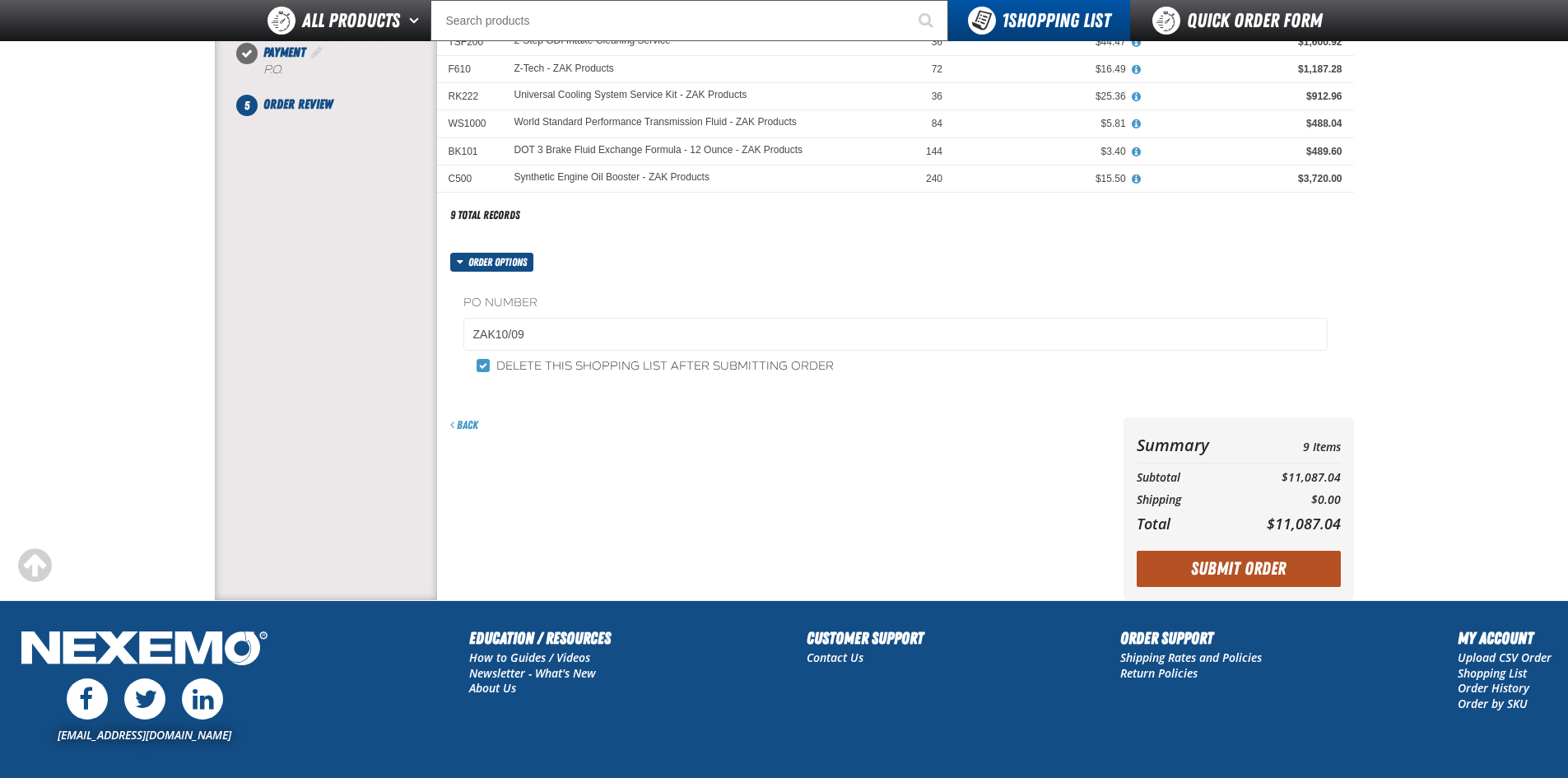
click at [1175, 559] on button "Submit Order" at bounding box center [1238, 568] width 204 height 36
